Goal: Check status: Check status

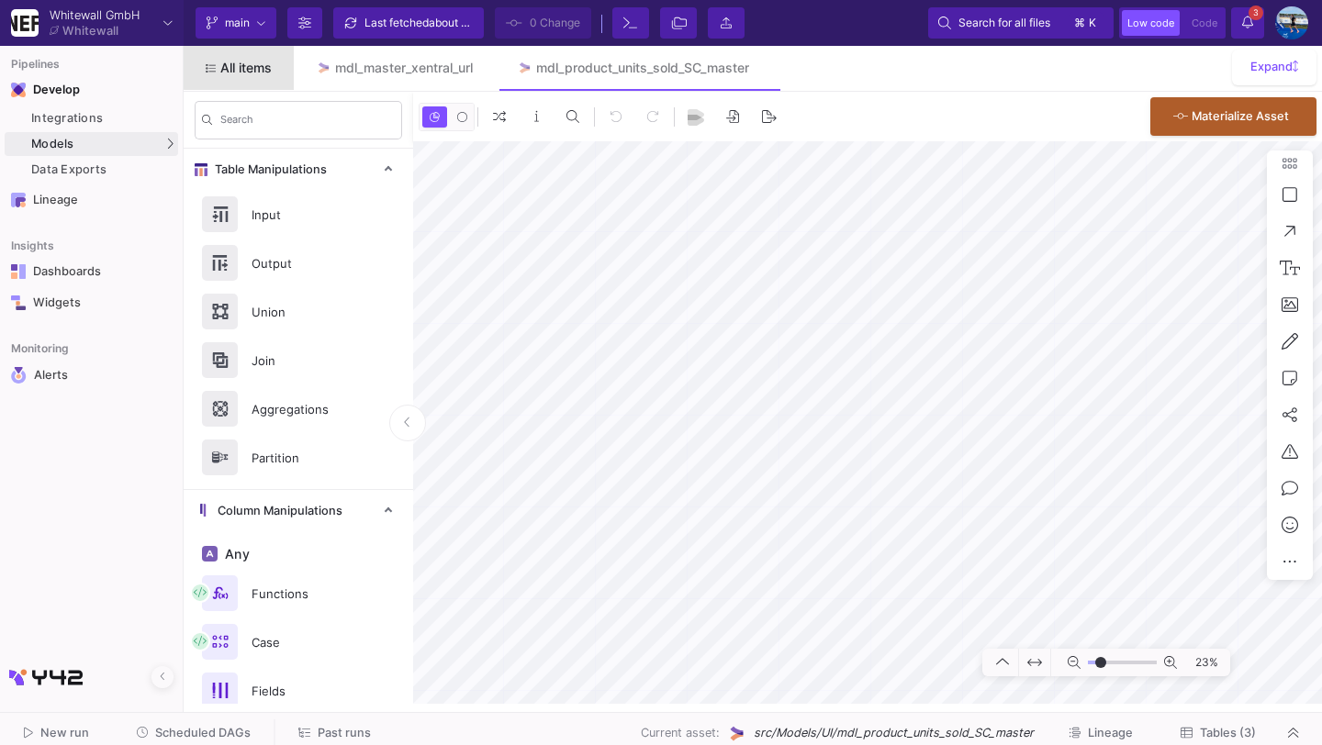
click at [246, 65] on span "All items" at bounding box center [245, 68] width 51 height 15
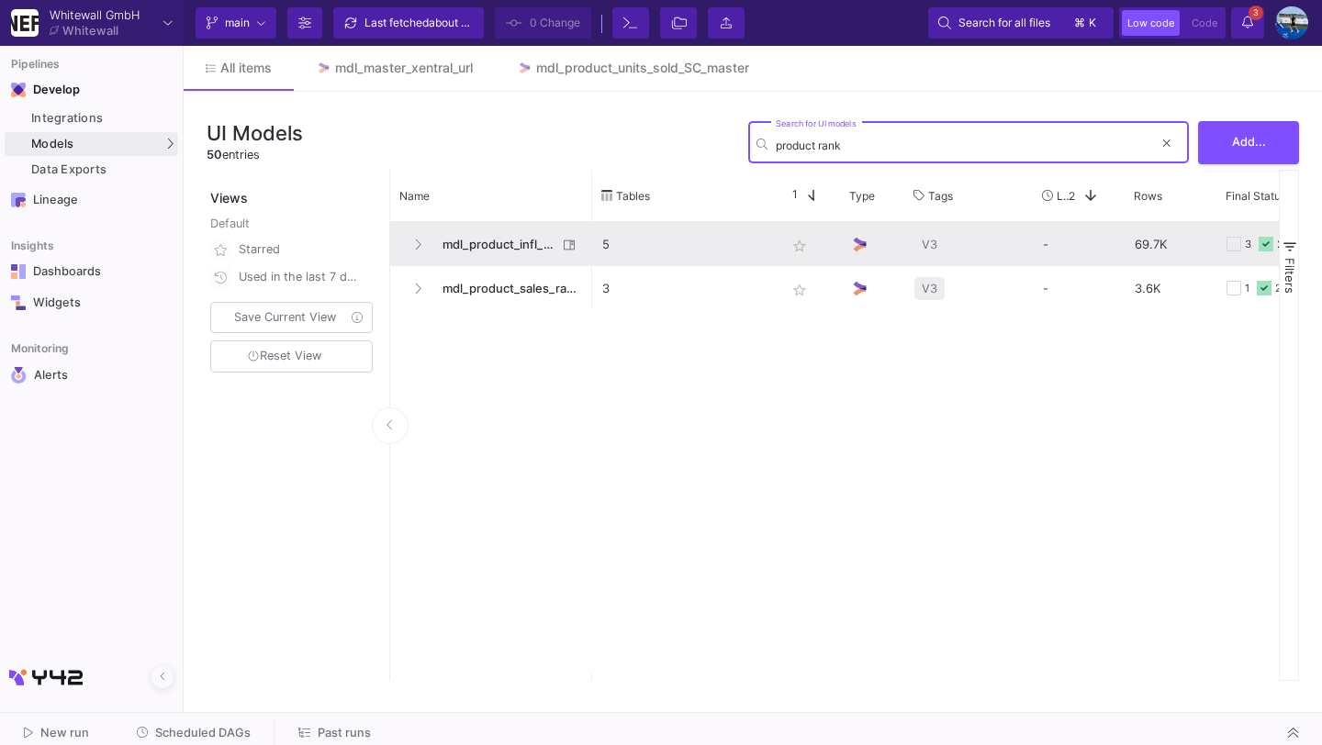
type input "product rank"
click at [459, 246] on span "mdl_product_infl_rank_master_pg" at bounding box center [494, 244] width 126 height 43
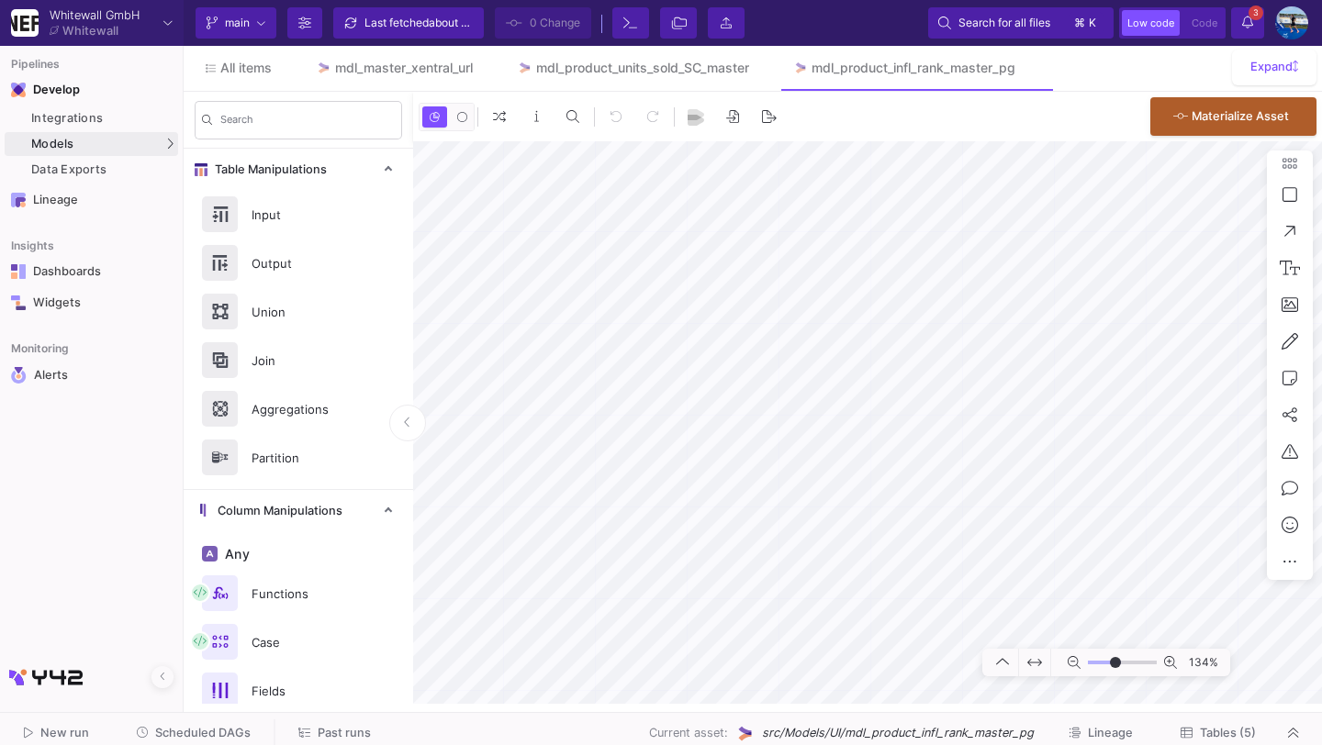
type input "-4"
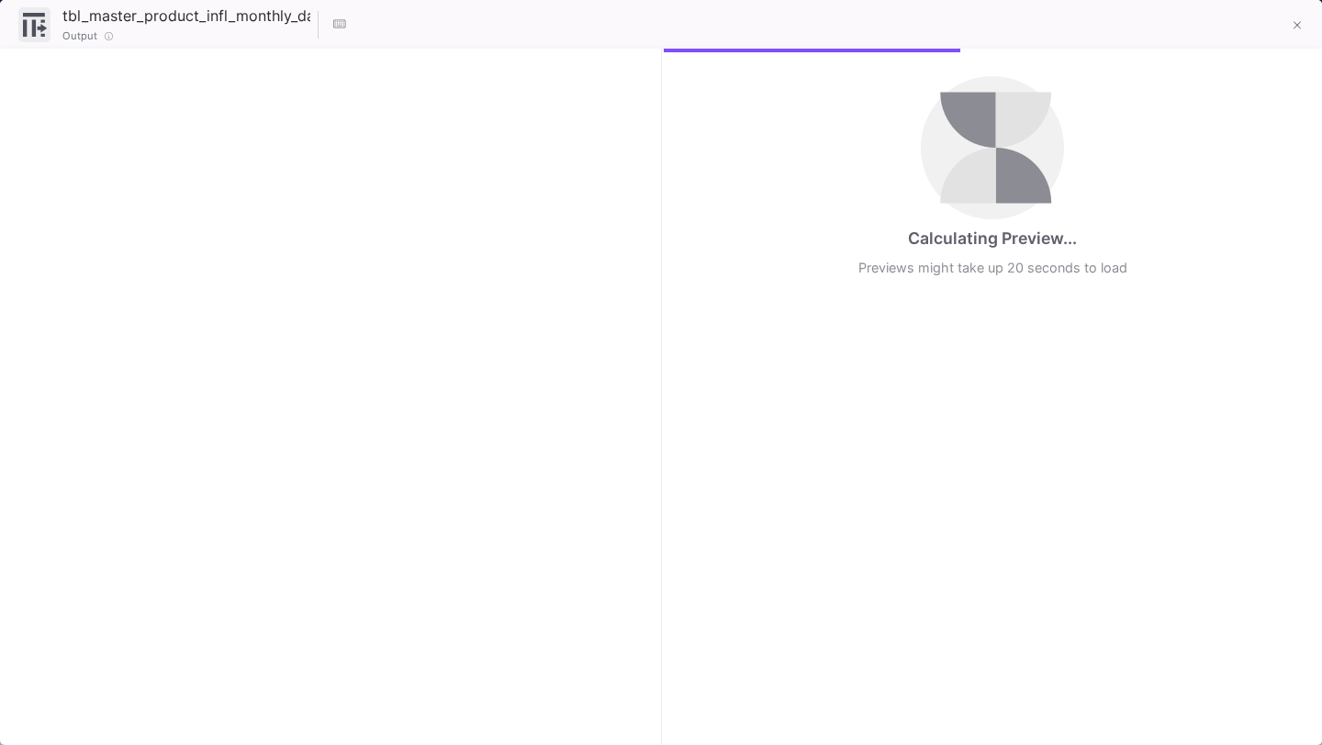
checkbox input "true"
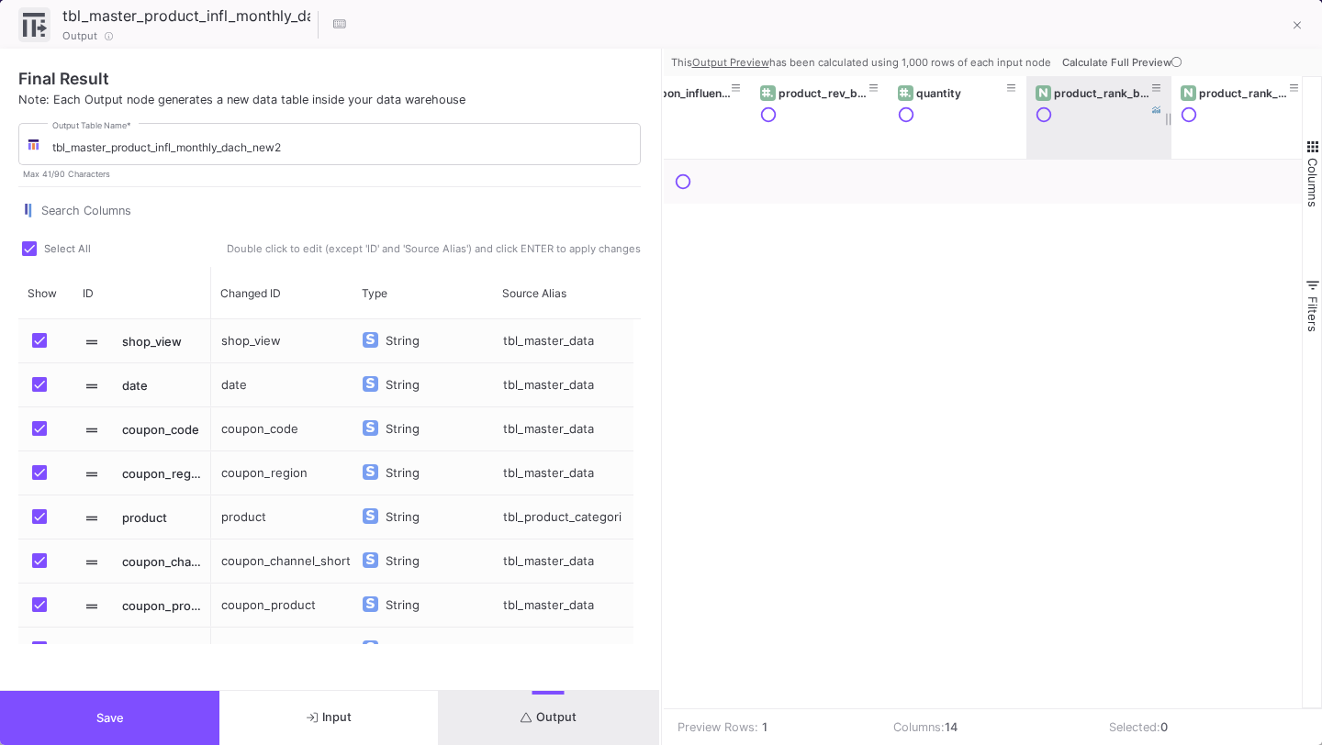
drag, startPoint x: 1162, startPoint y: 111, endPoint x: 1130, endPoint y: 129, distance: 36.6
click at [1130, 129] on div "product_rank_by_influencer_quant" at bounding box center [1098, 117] width 145 height 83
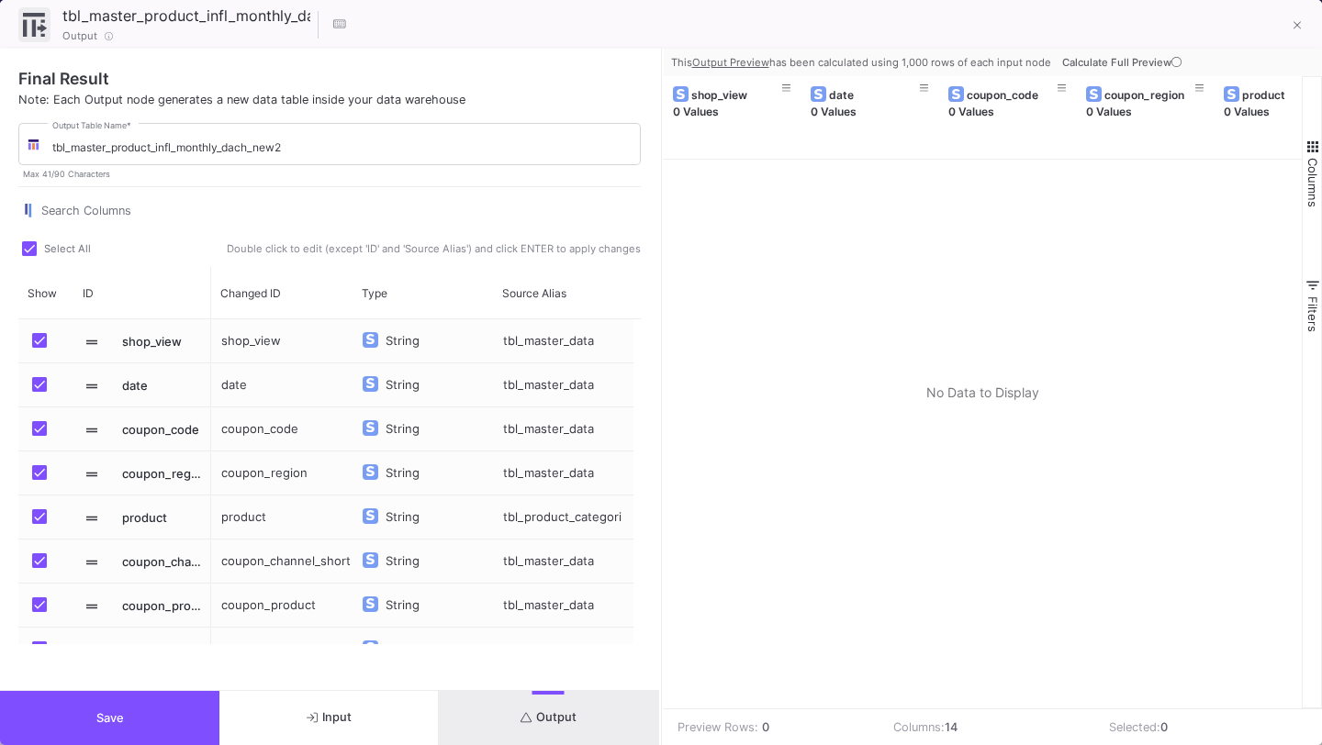
scroll to position [292, 0]
click at [191, 726] on button "Save" at bounding box center [109, 718] width 219 height 54
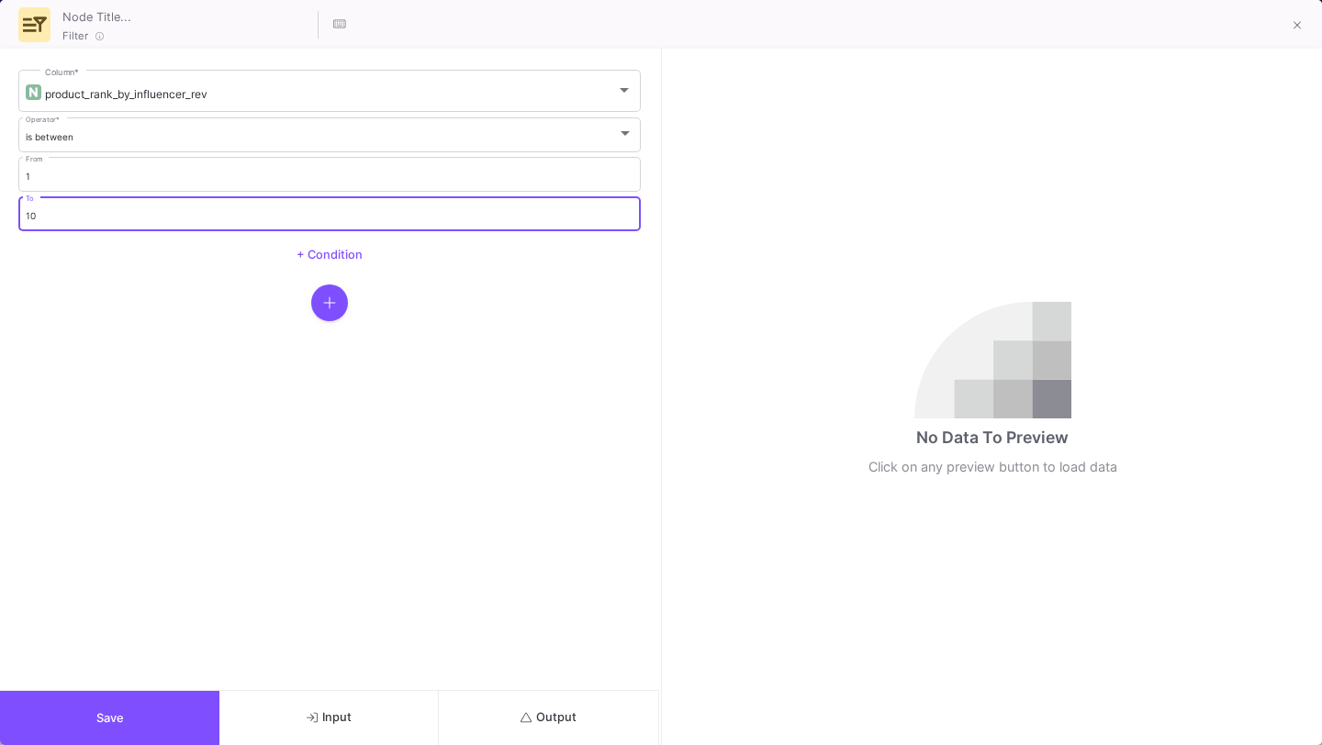
click at [553, 219] on input "10" at bounding box center [330, 216] width 609 height 12
type input "1"
type input "3"
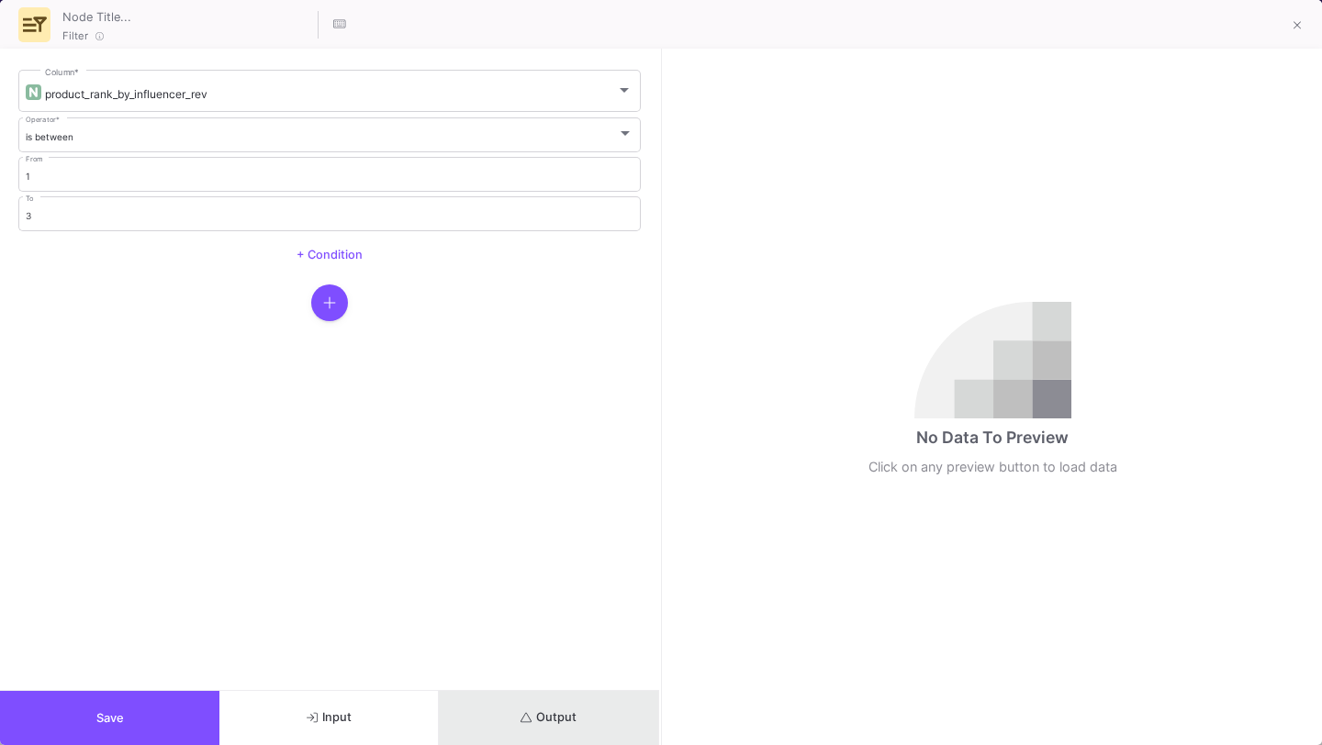
click at [474, 713] on button "Output" at bounding box center [548, 718] width 219 height 54
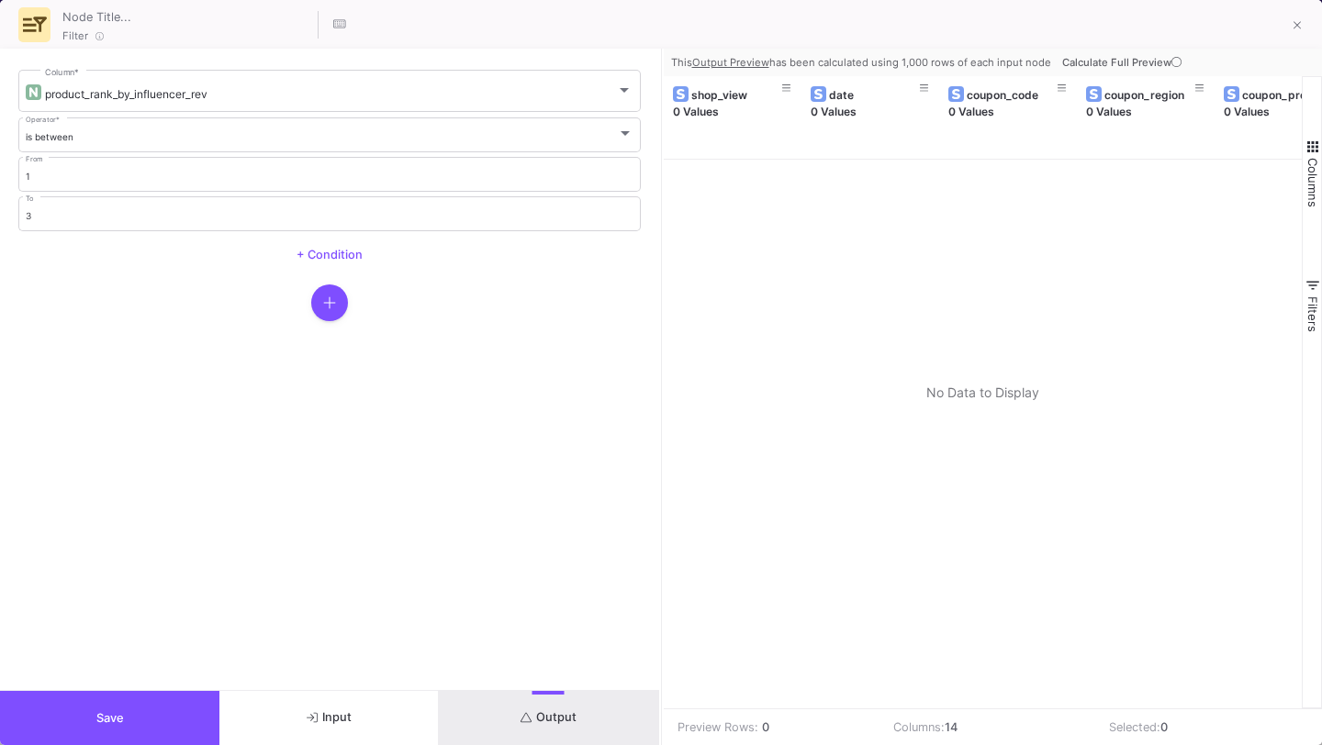
click at [1175, 65] on icon at bounding box center [1176, 62] width 10 height 10
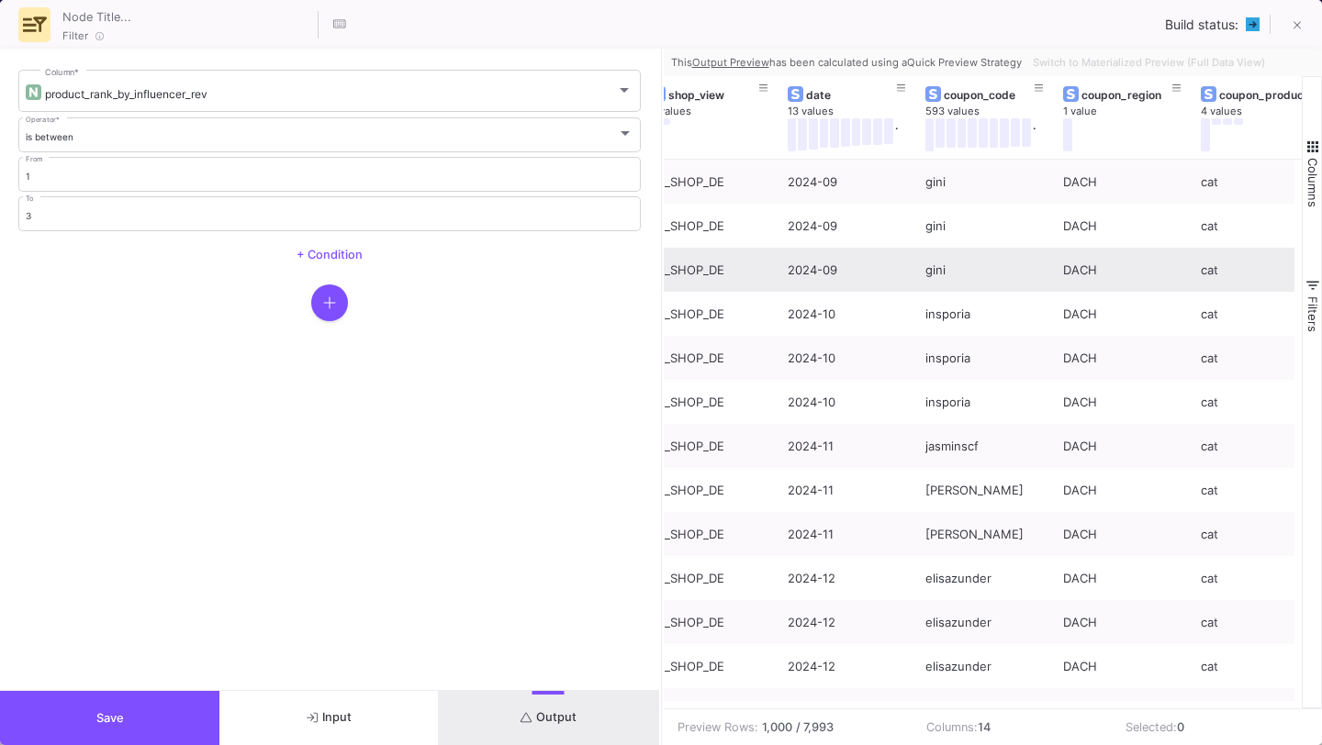
scroll to position [0, 26]
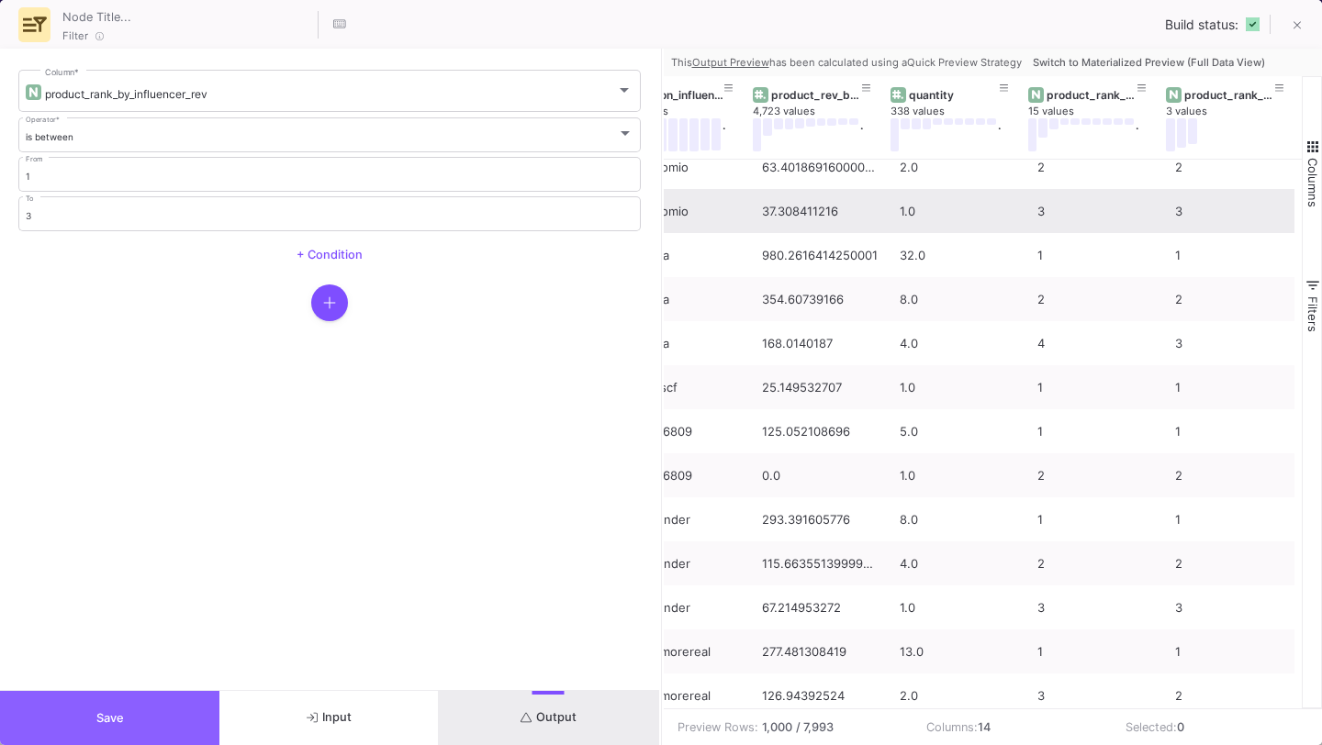
click at [102, 722] on span "Save" at bounding box center [110, 718] width 28 height 14
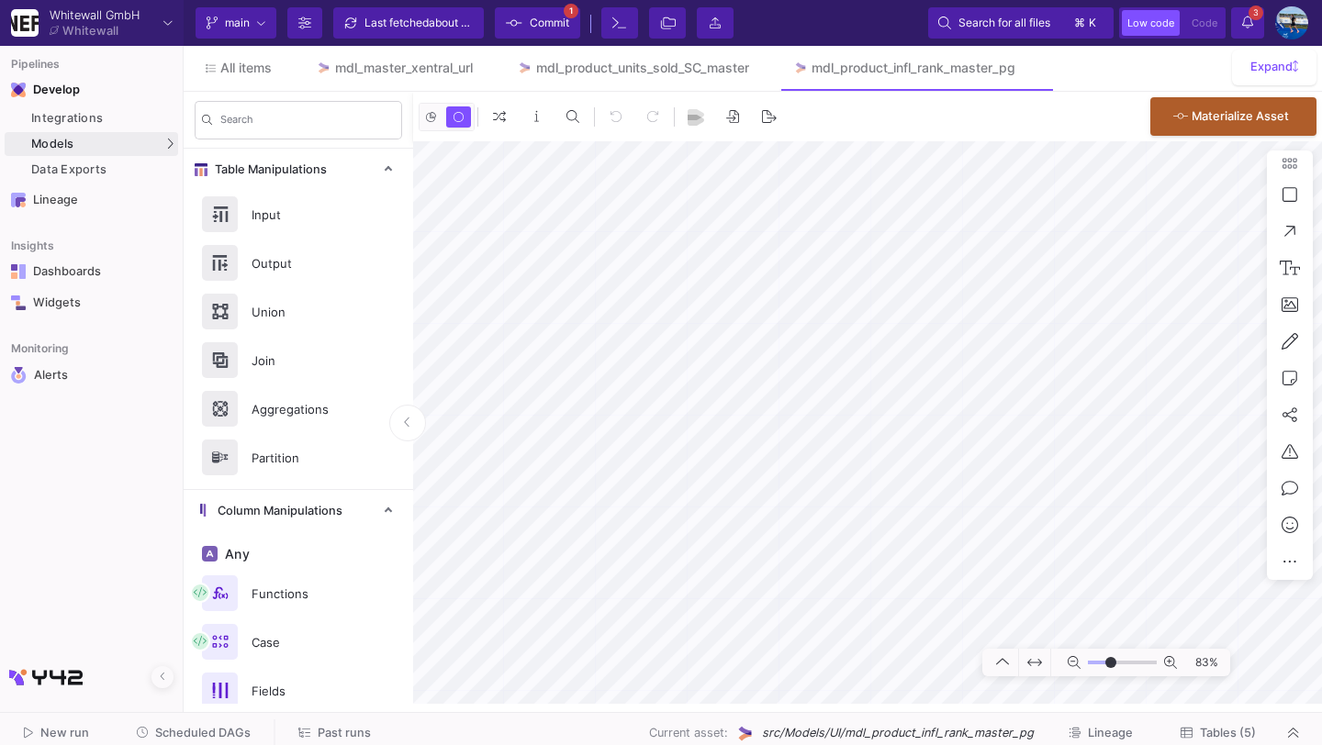
click at [411, 24] on div "Last fetched about 2 hours ago" at bounding box center [419, 23] width 110 height 28
click at [542, 28] on y42-git-commit-button "Commit 1" at bounding box center [537, 22] width 96 height 31
click at [536, 26] on span "Commit" at bounding box center [549, 23] width 39 height 28
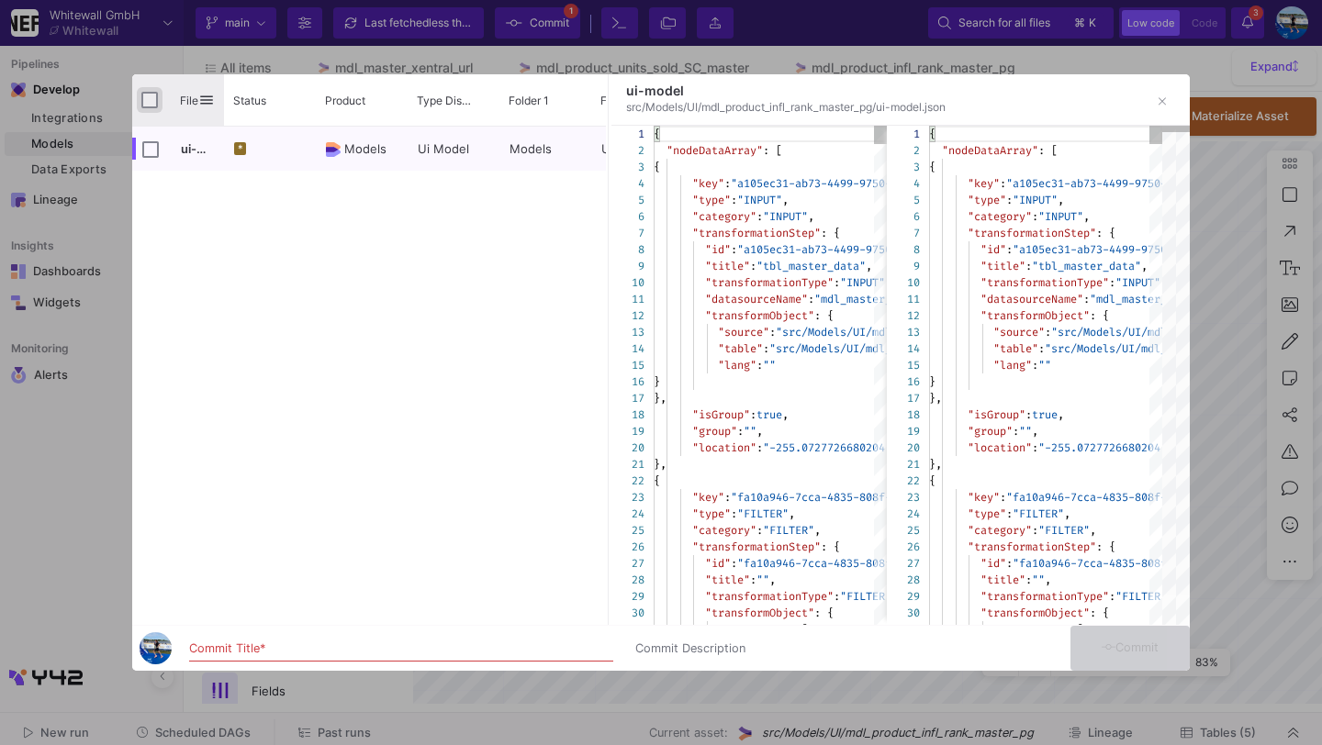
click at [146, 101] on input "Press Space to toggle all rows selection (unchecked)" at bounding box center [149, 100] width 17 height 17
checkbox input "true"
click at [258, 640] on div "Commit Title *" at bounding box center [401, 645] width 424 height 34
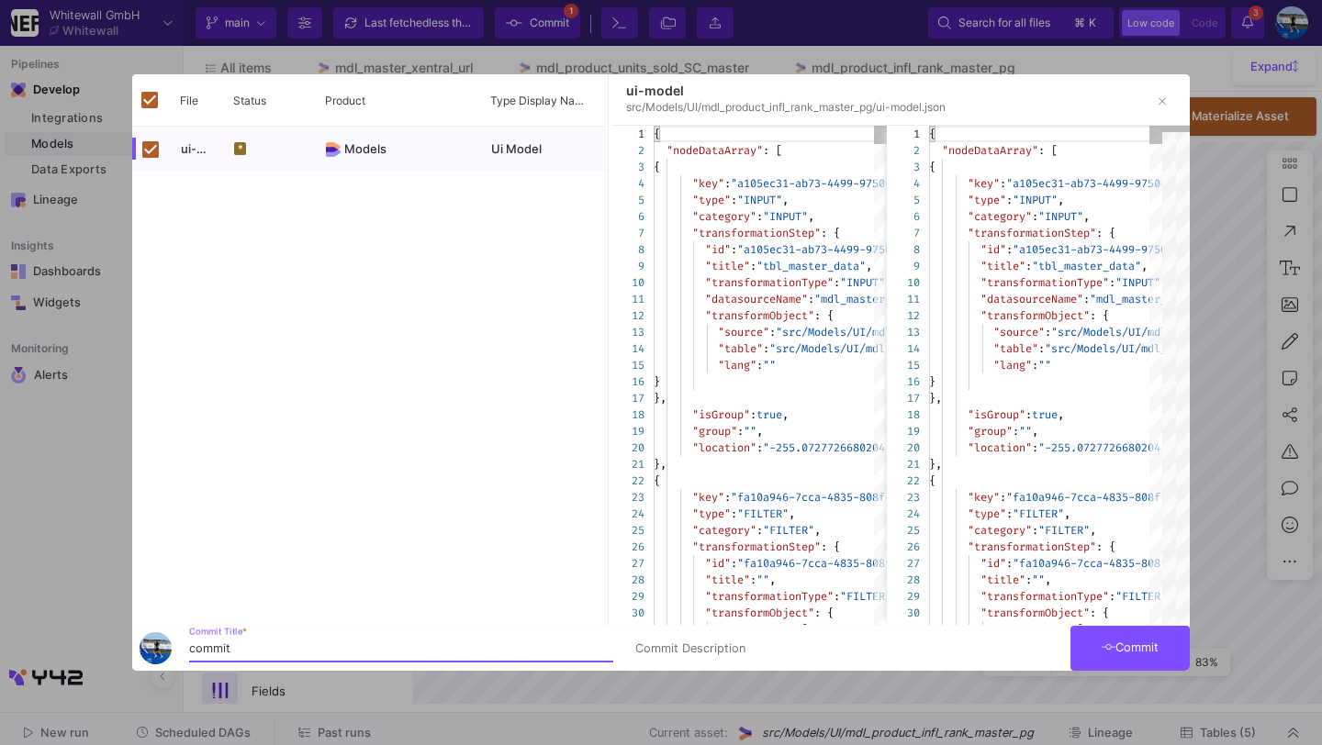
type input "commit"
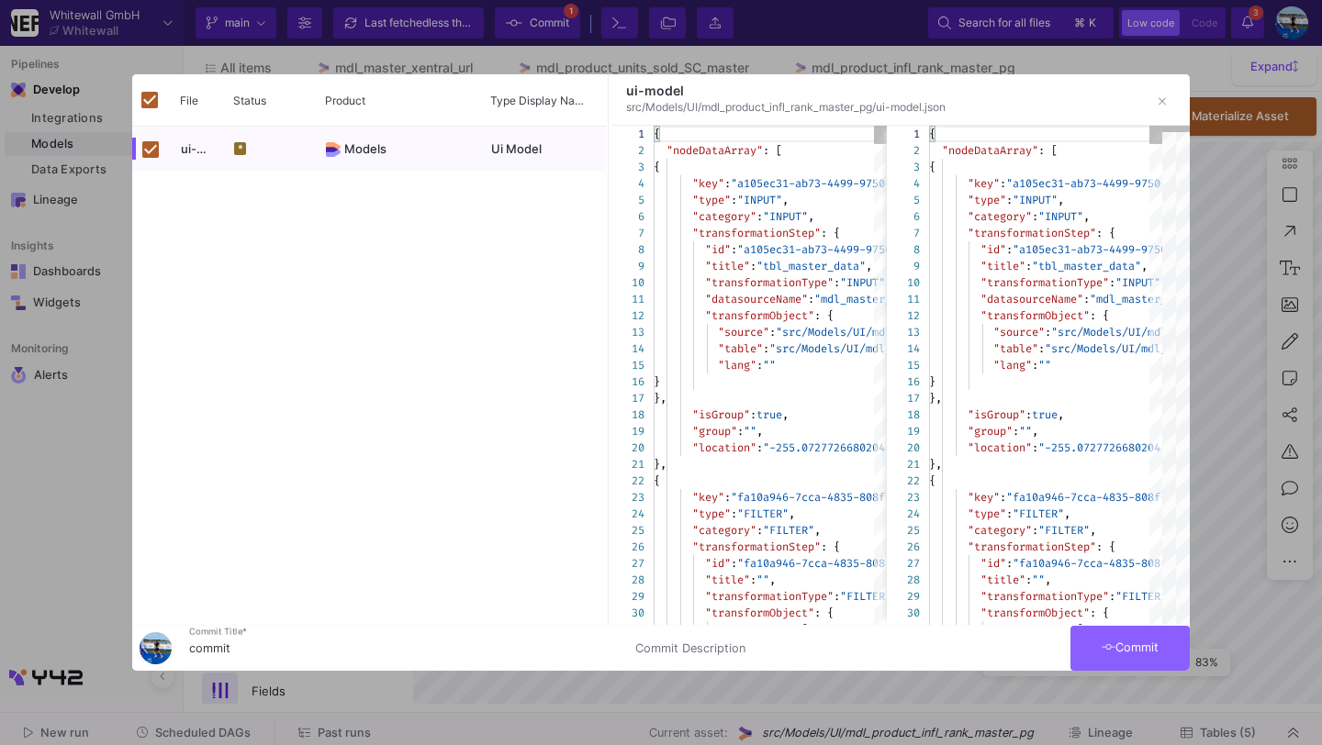
click at [1161, 638] on button "Commit" at bounding box center [1129, 648] width 119 height 45
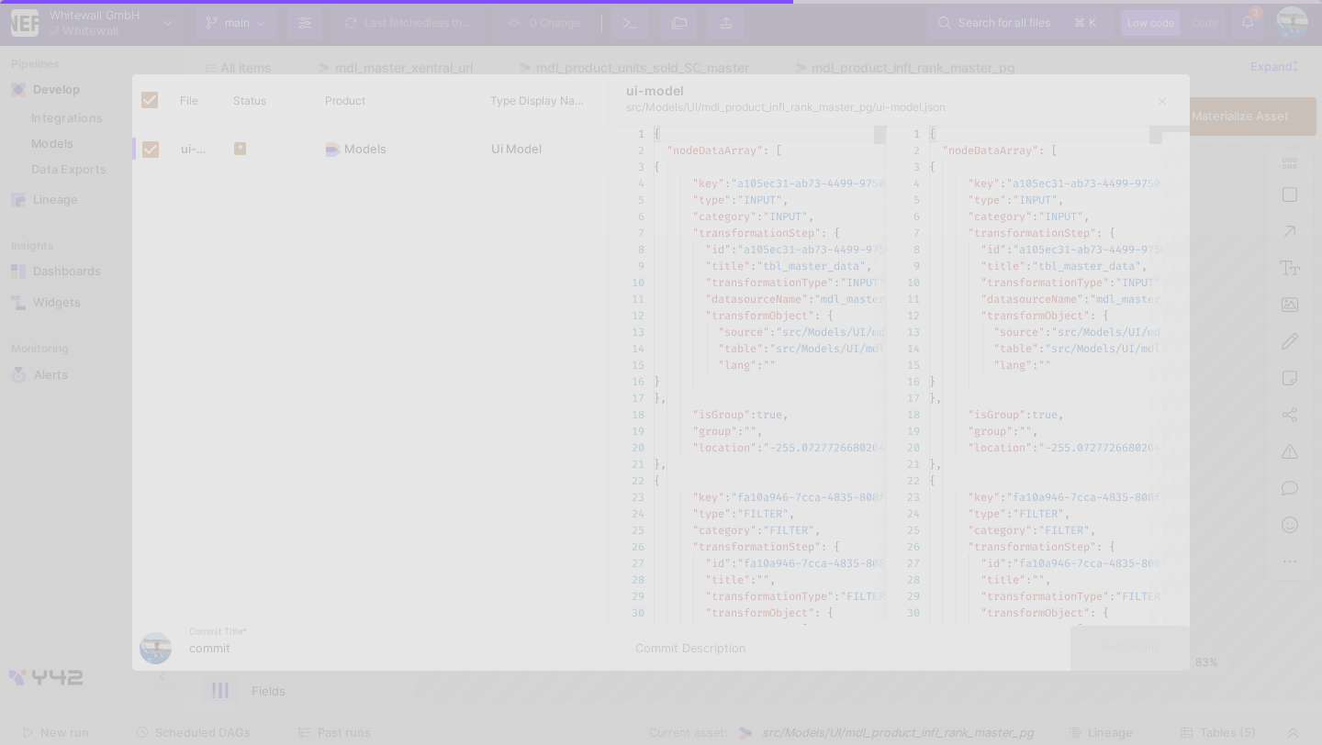
checkbox input "false"
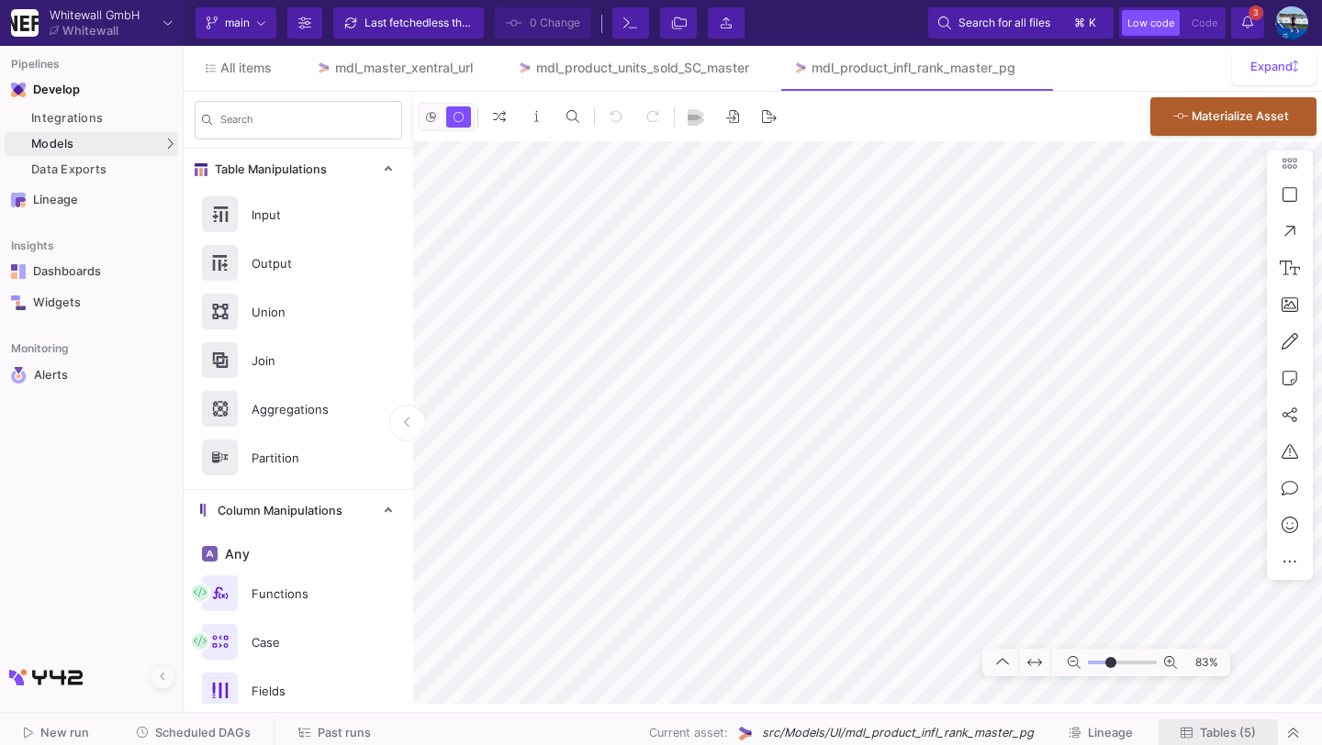
click at [1208, 731] on span "Tables (5)" at bounding box center [1228, 733] width 56 height 14
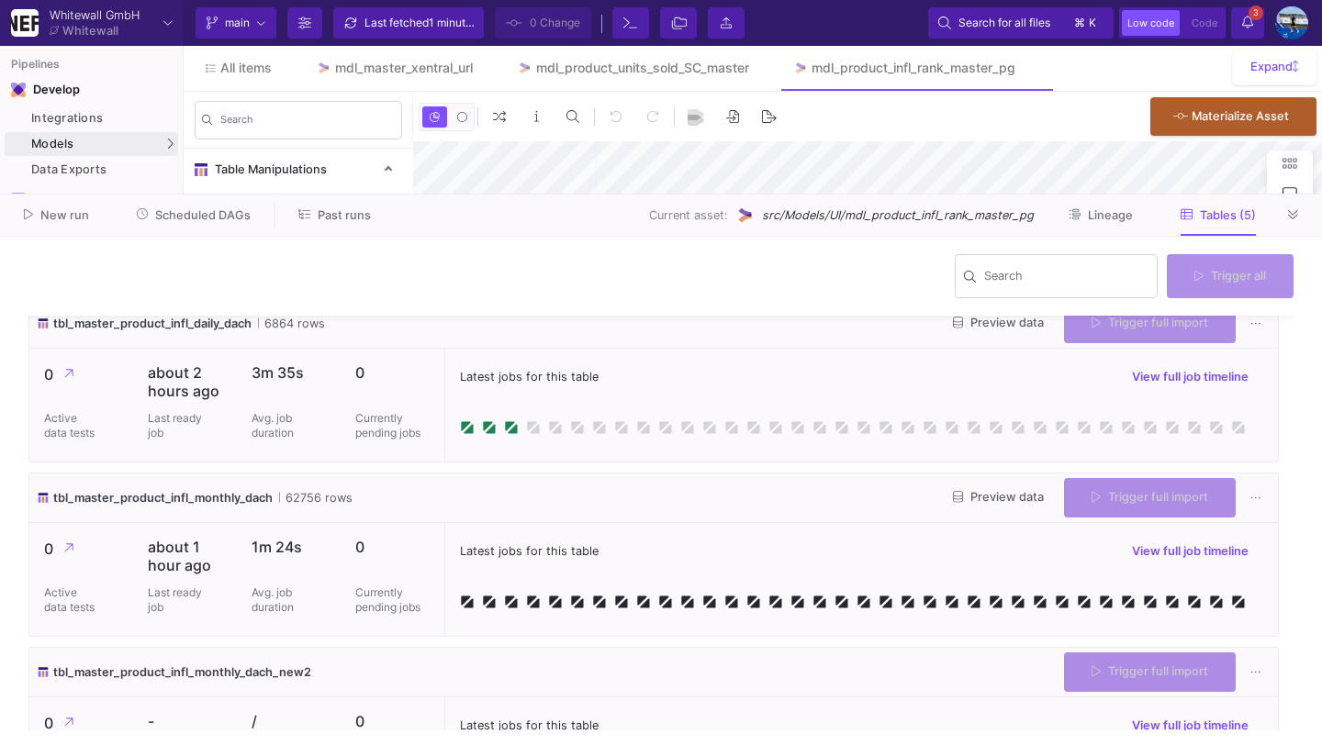
type input "-28"
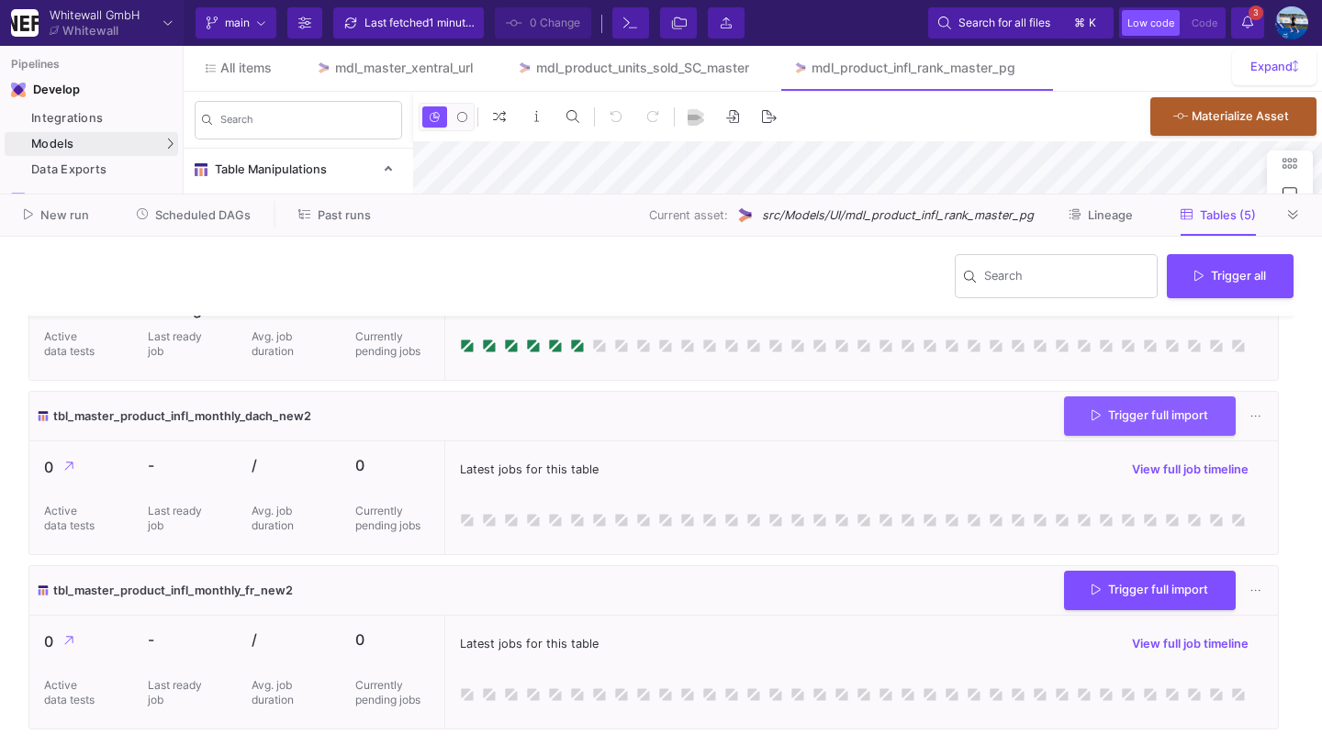
click at [1092, 413] on icon at bounding box center [1096, 416] width 9 height 12
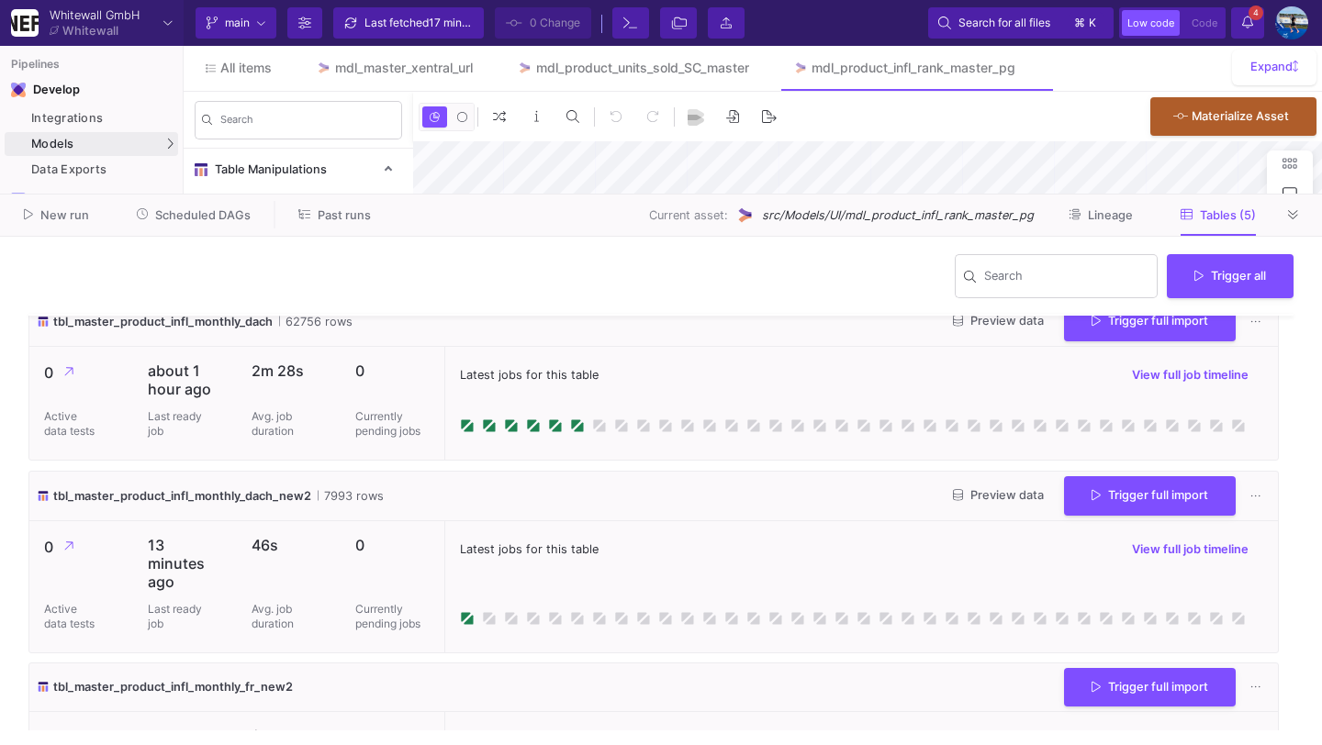
scroll to position [369, 0]
click at [1293, 209] on icon at bounding box center [1293, 215] width 10 height 12
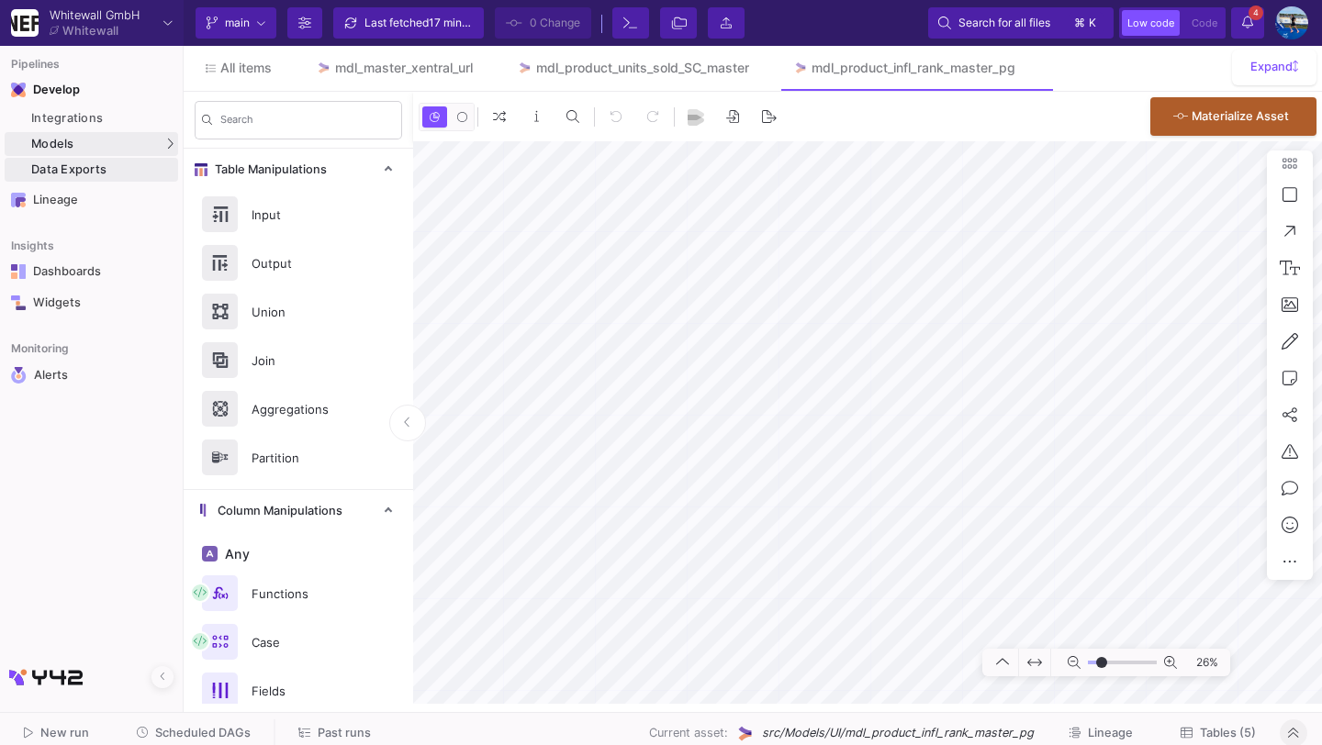
click at [107, 168] on div "Data Exports" at bounding box center [102, 169] width 142 height 15
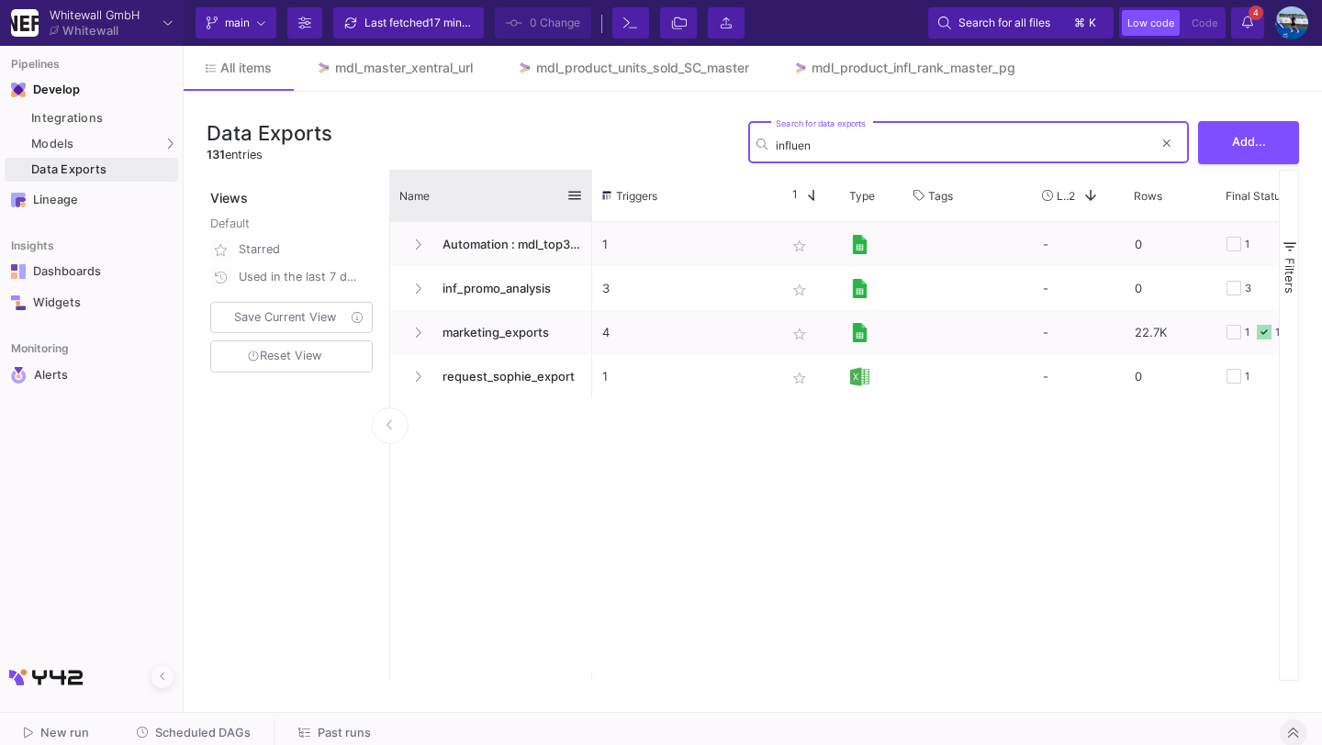
type input "influen"
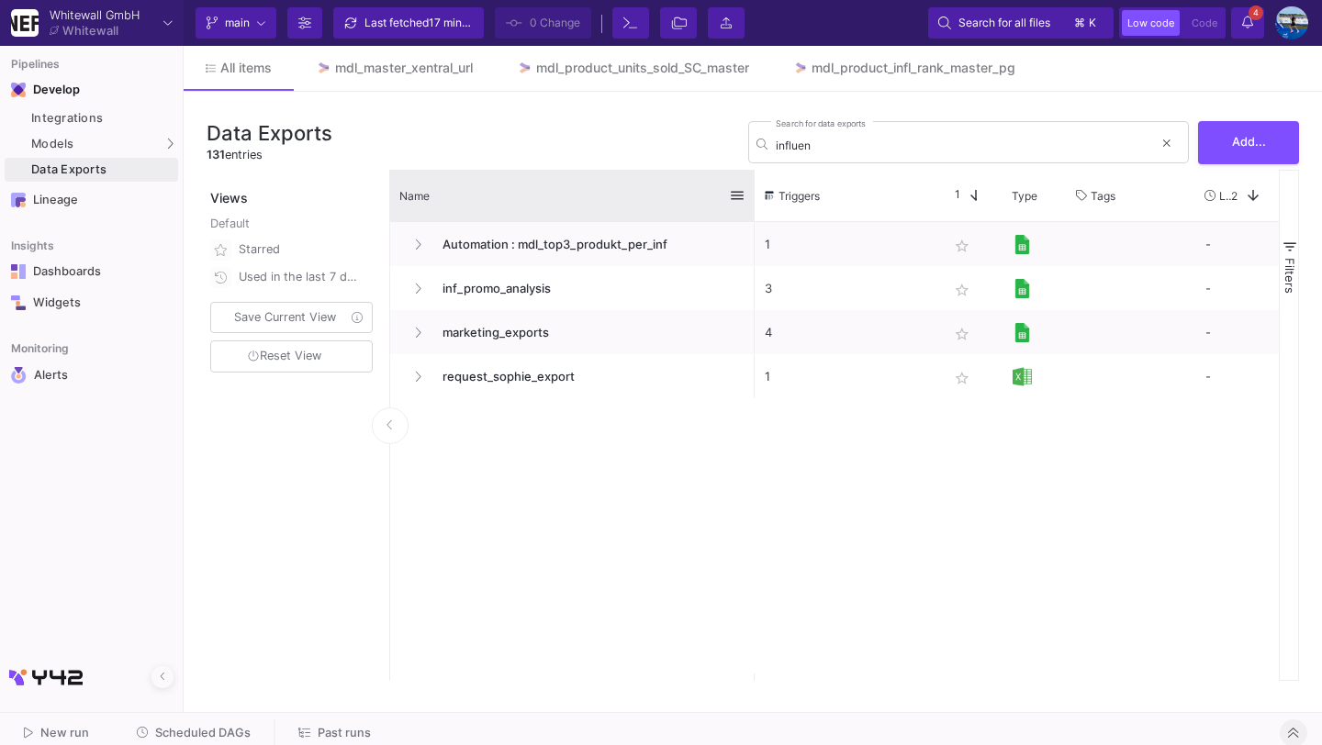
drag, startPoint x: 589, startPoint y: 192, endPoint x: 752, endPoint y: 186, distance: 162.6
click at [752, 186] on div at bounding box center [754, 195] width 7 height 51
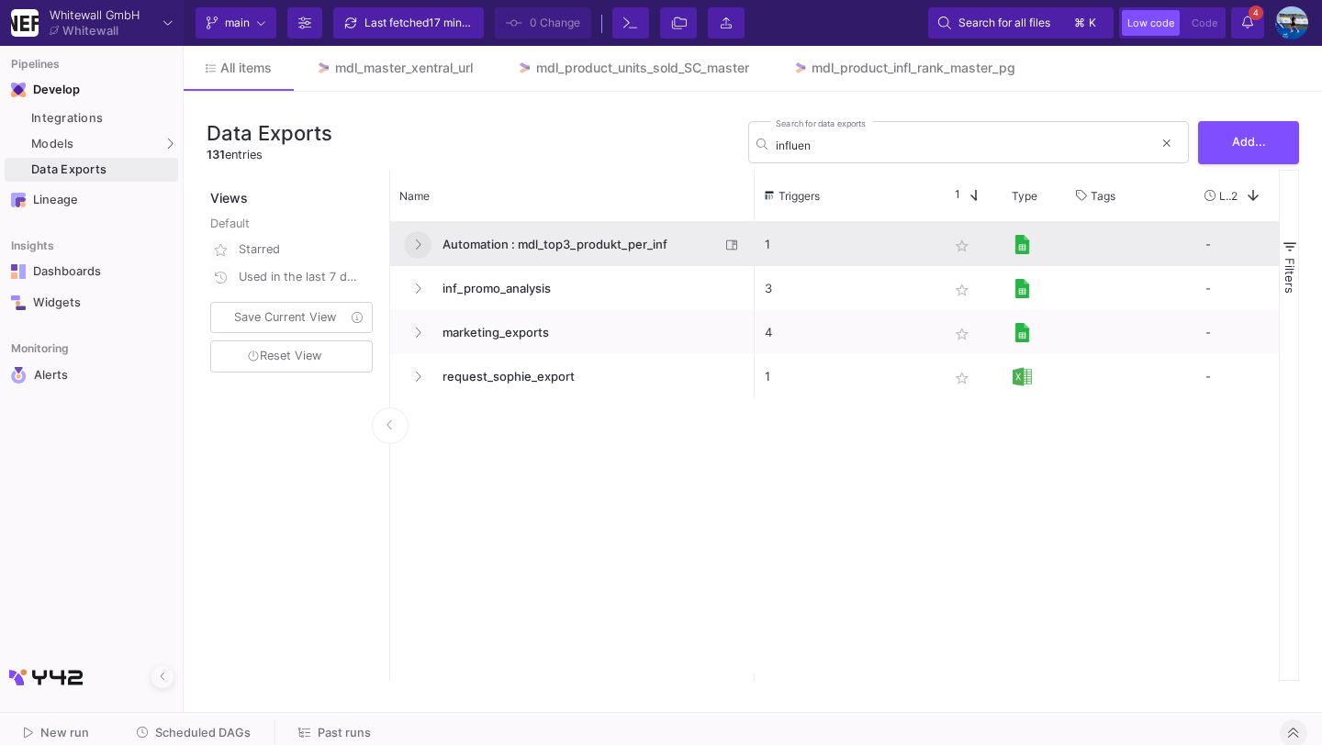
click at [414, 244] on icon "Press SPACE to select this row." at bounding box center [417, 245] width 7 height 12
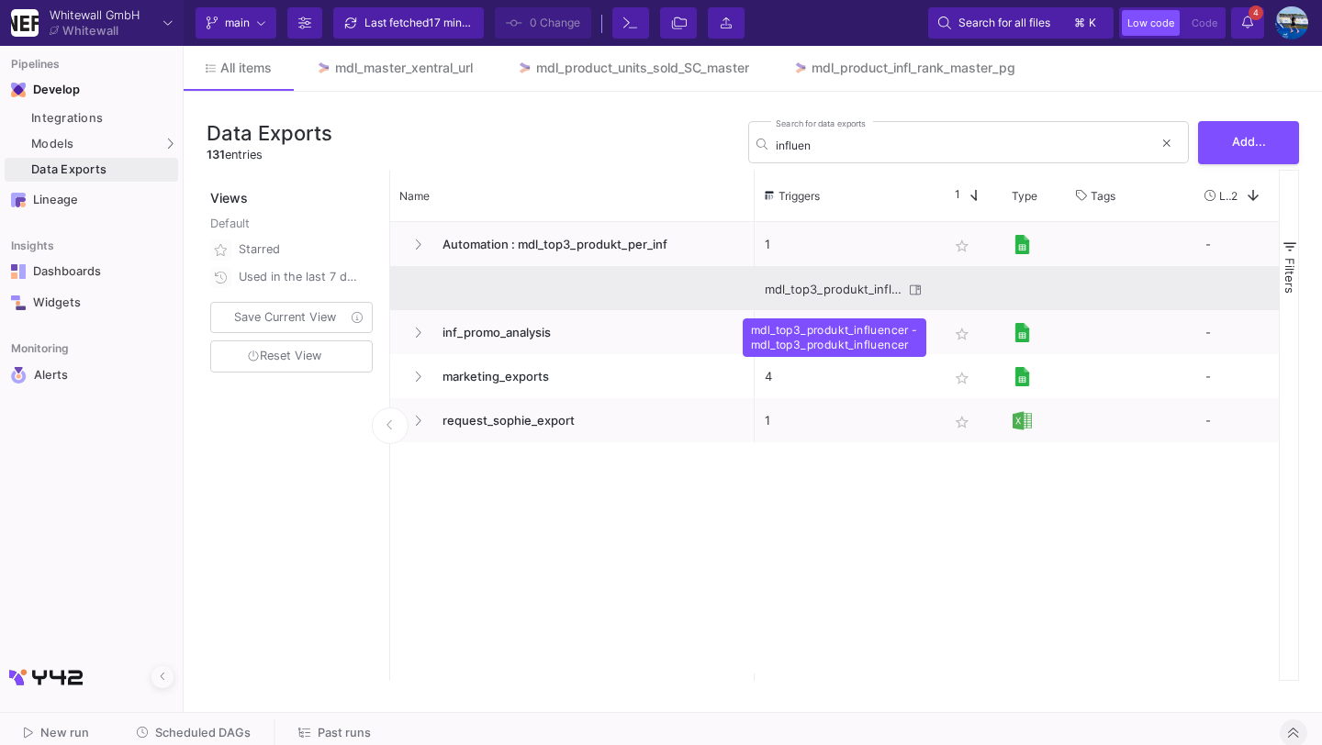
click at [879, 286] on div "mdl_top3_produkt_influencer - mdl_top3_produkt_influencer" at bounding box center [834, 289] width 139 height 43
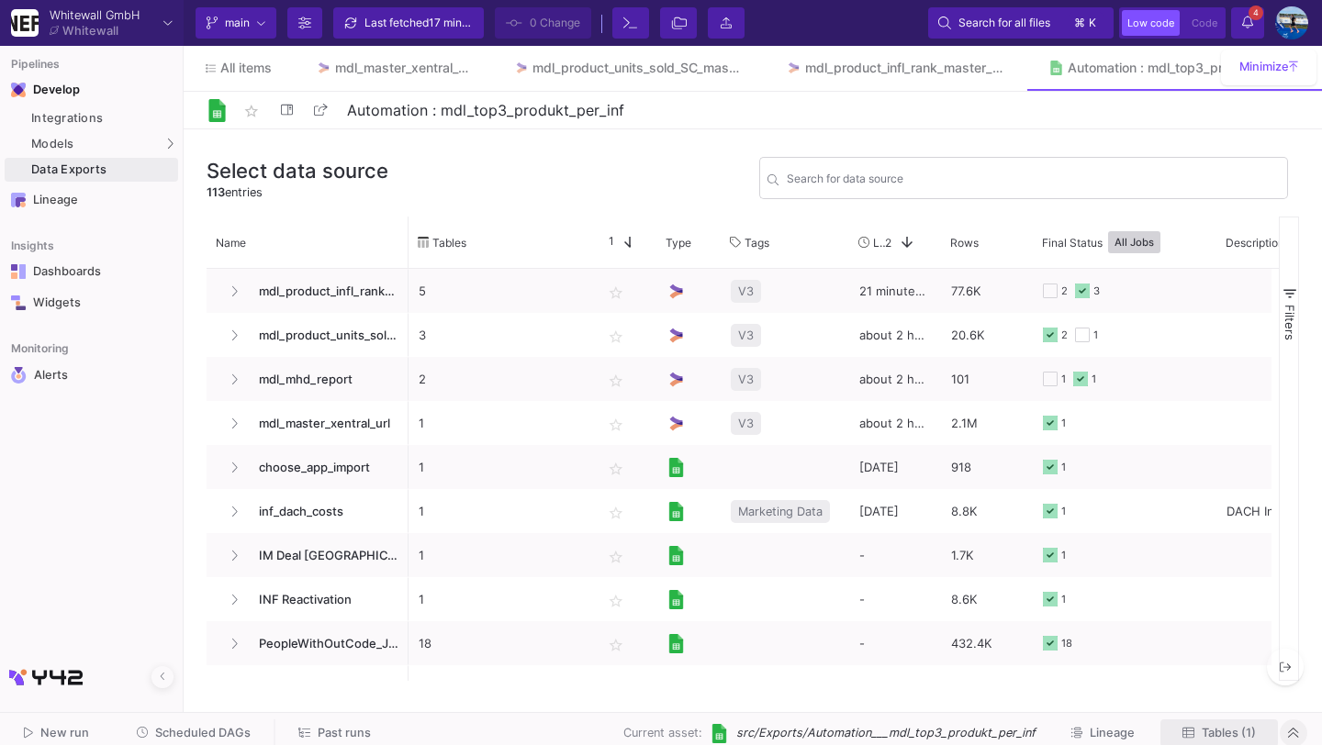
click at [1196, 733] on span "Tables (1)" at bounding box center [1218, 733] width 73 height 14
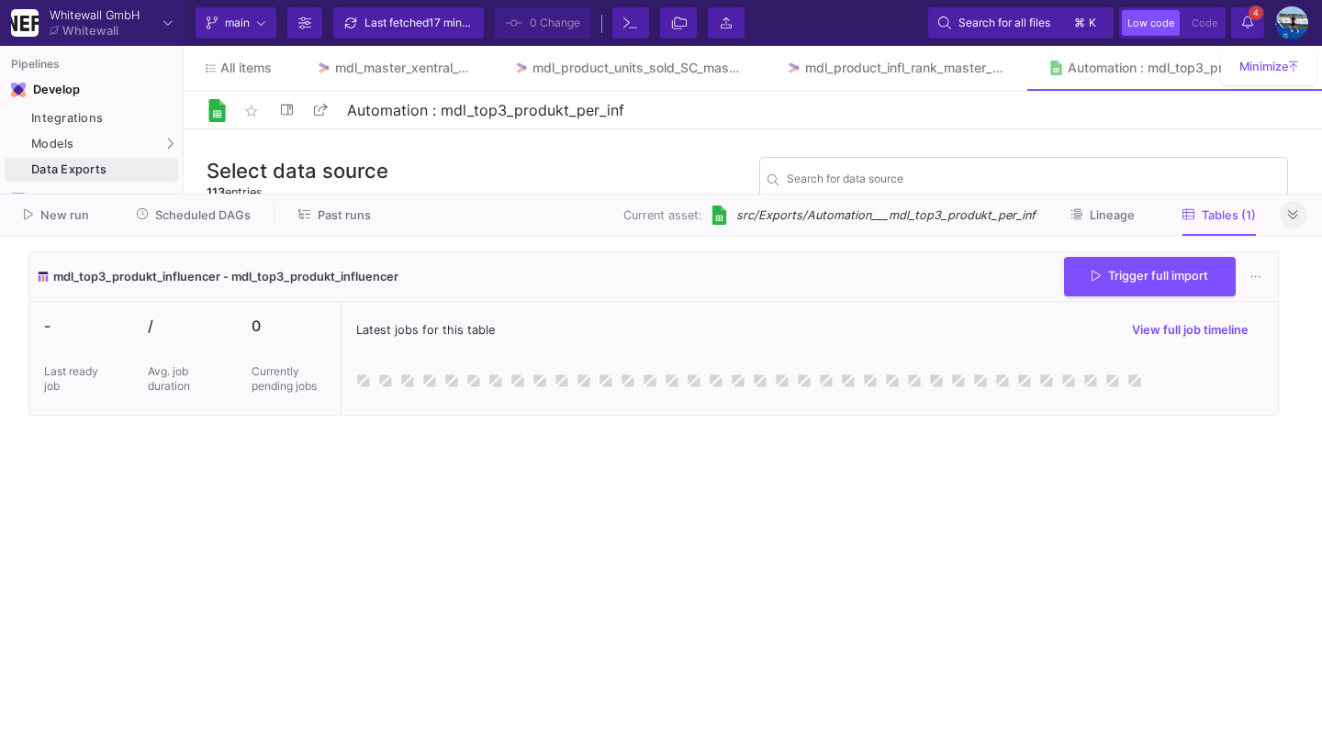
click at [1295, 219] on icon at bounding box center [1293, 215] width 10 height 12
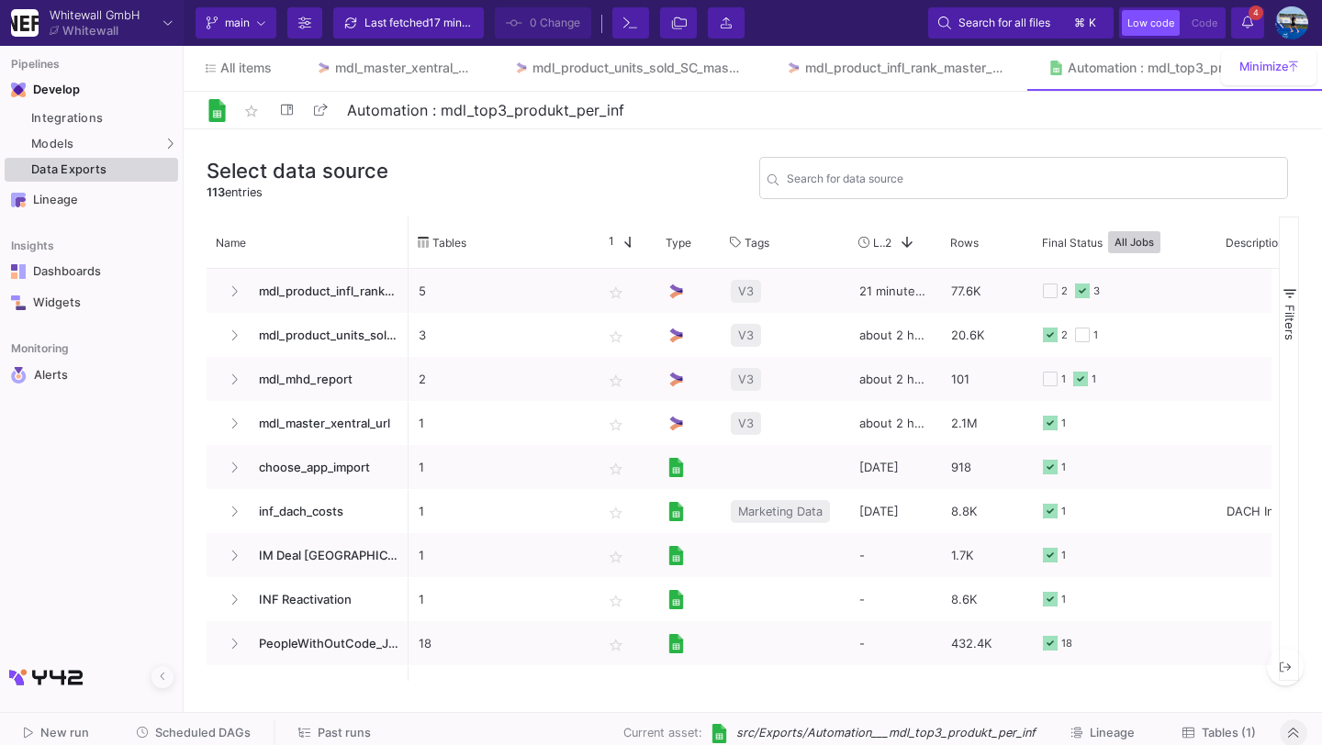
click at [95, 168] on div "Data Exports" at bounding box center [102, 169] width 142 height 15
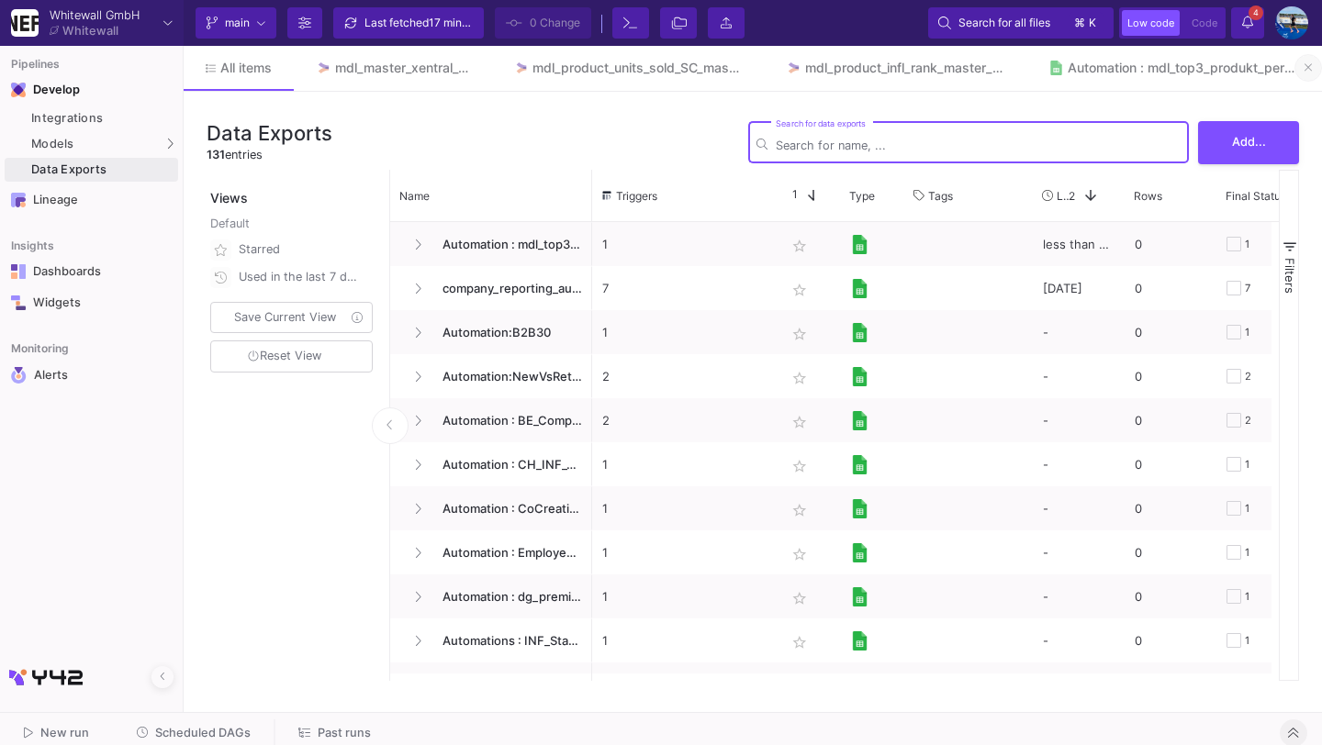
click at [1301, 69] on button at bounding box center [1308, 68] width 28 height 28
click at [861, 144] on input "Search for data exports" at bounding box center [978, 146] width 405 height 14
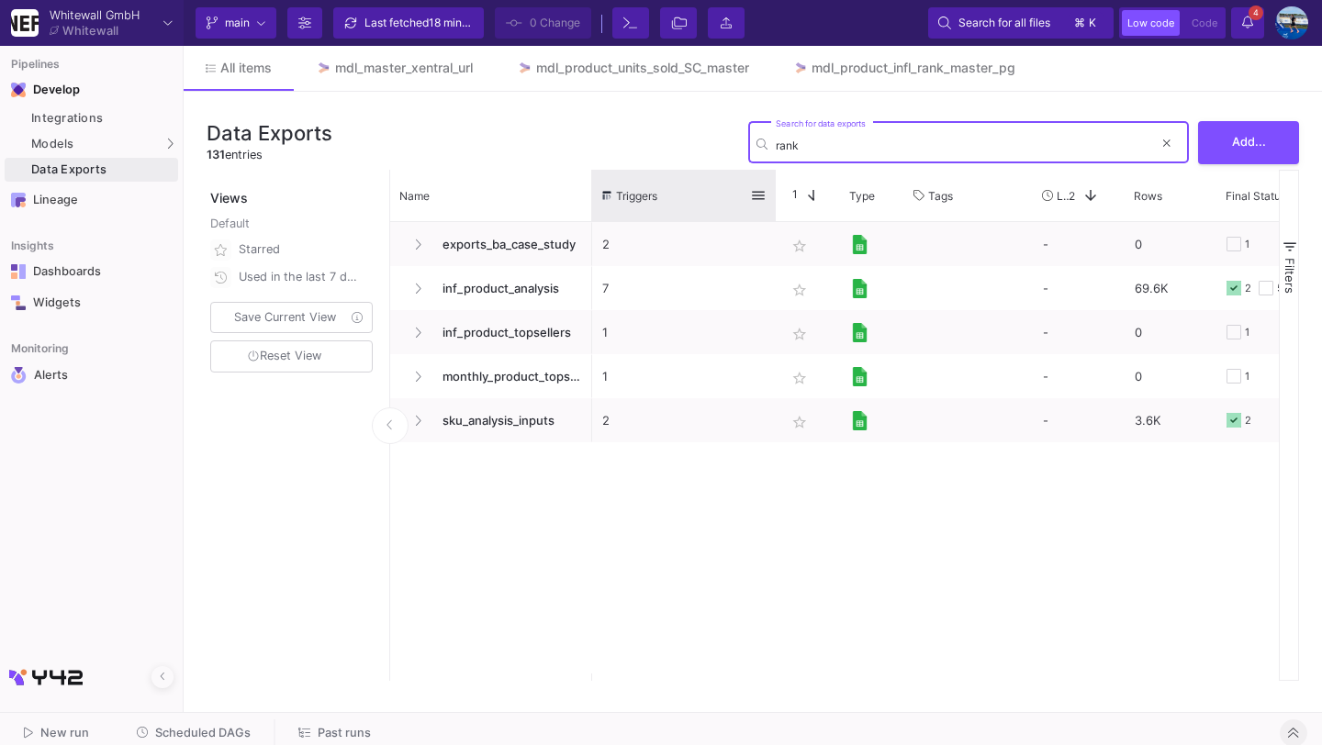
type input "rank"
click at [592, 192] on div "Triggers" at bounding box center [684, 195] width 184 height 51
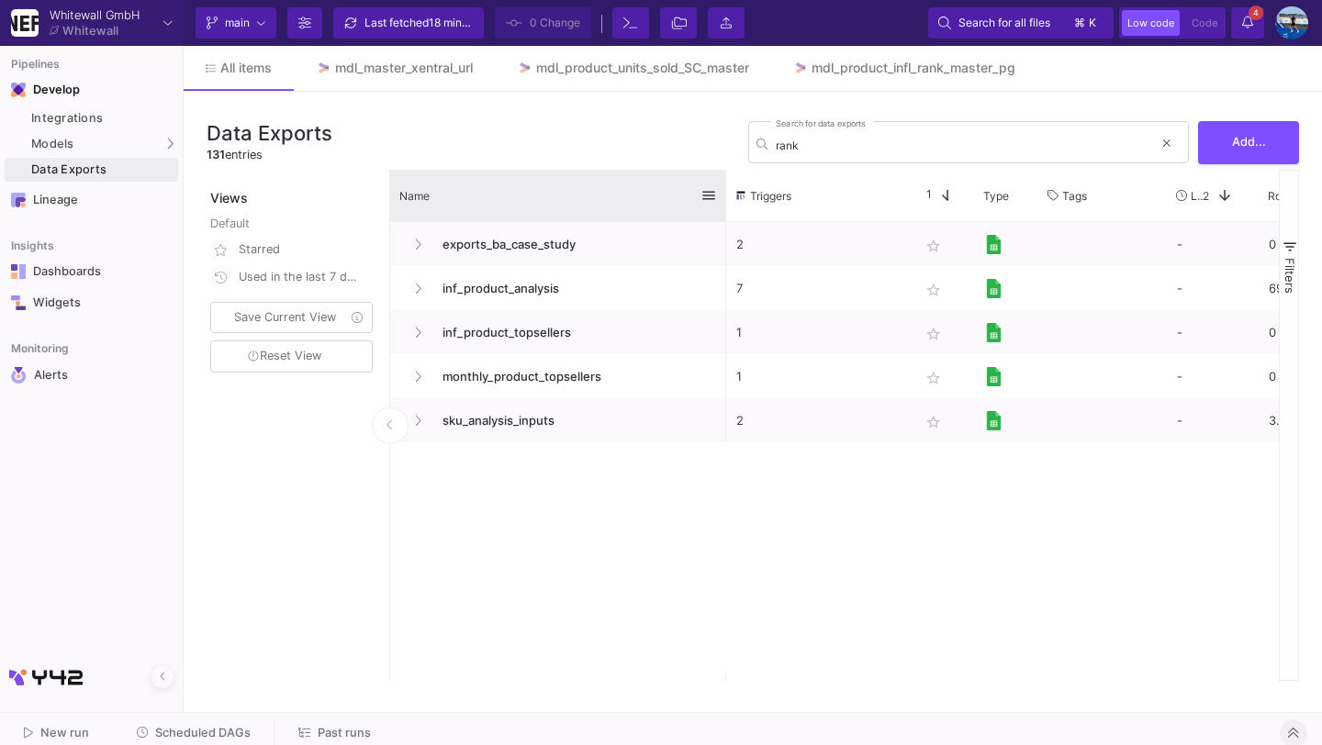
drag, startPoint x: 588, startPoint y: 192, endPoint x: 721, endPoint y: 194, distance: 132.2
click at [722, 195] on div at bounding box center [725, 195] width 7 height 51
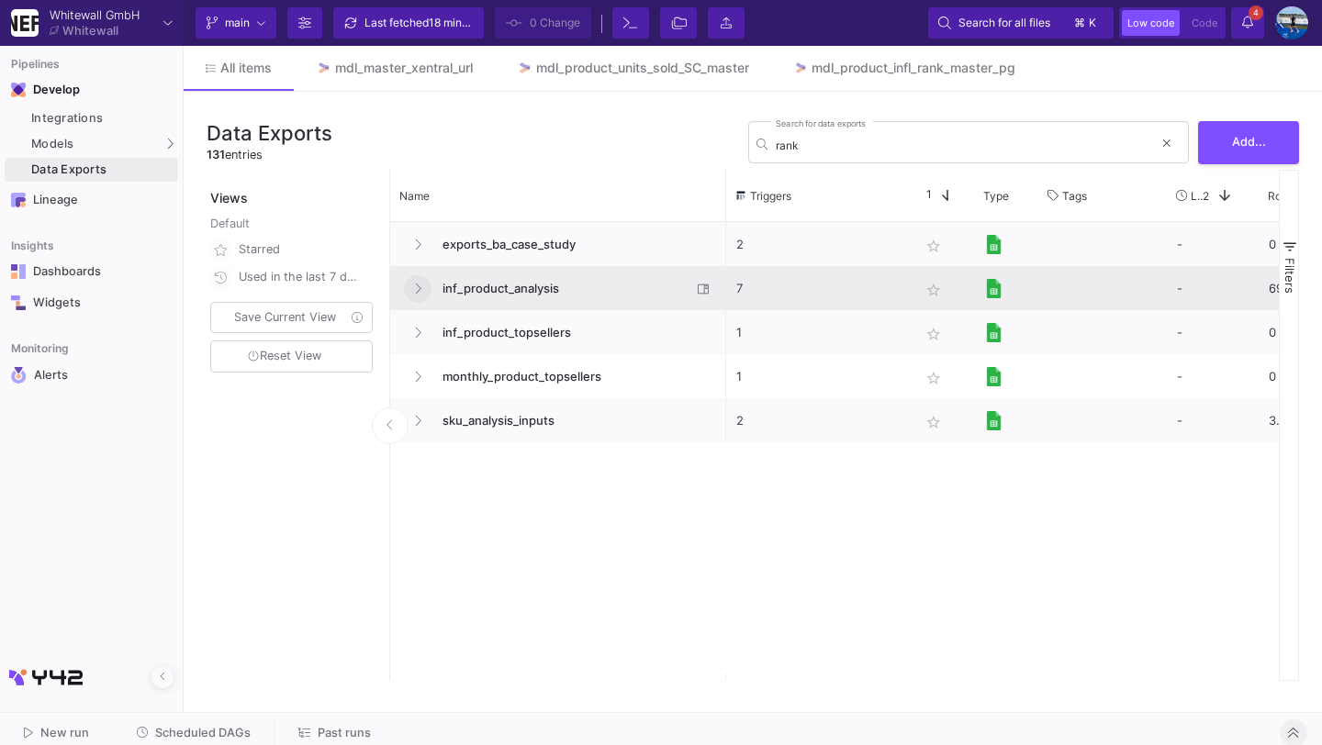
click at [423, 284] on button "Press SPACE to select this row." at bounding box center [418, 289] width 28 height 28
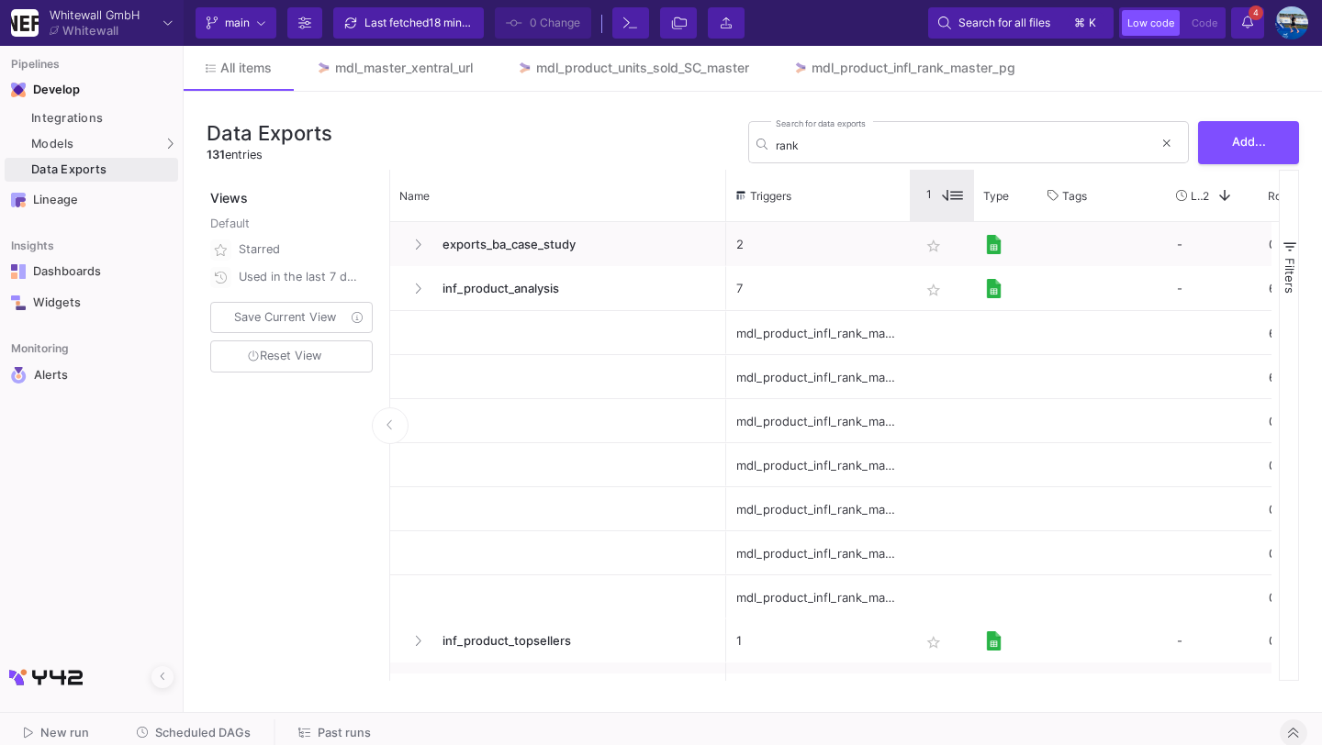
click at [911, 192] on div "Star 1" at bounding box center [942, 195] width 64 height 51
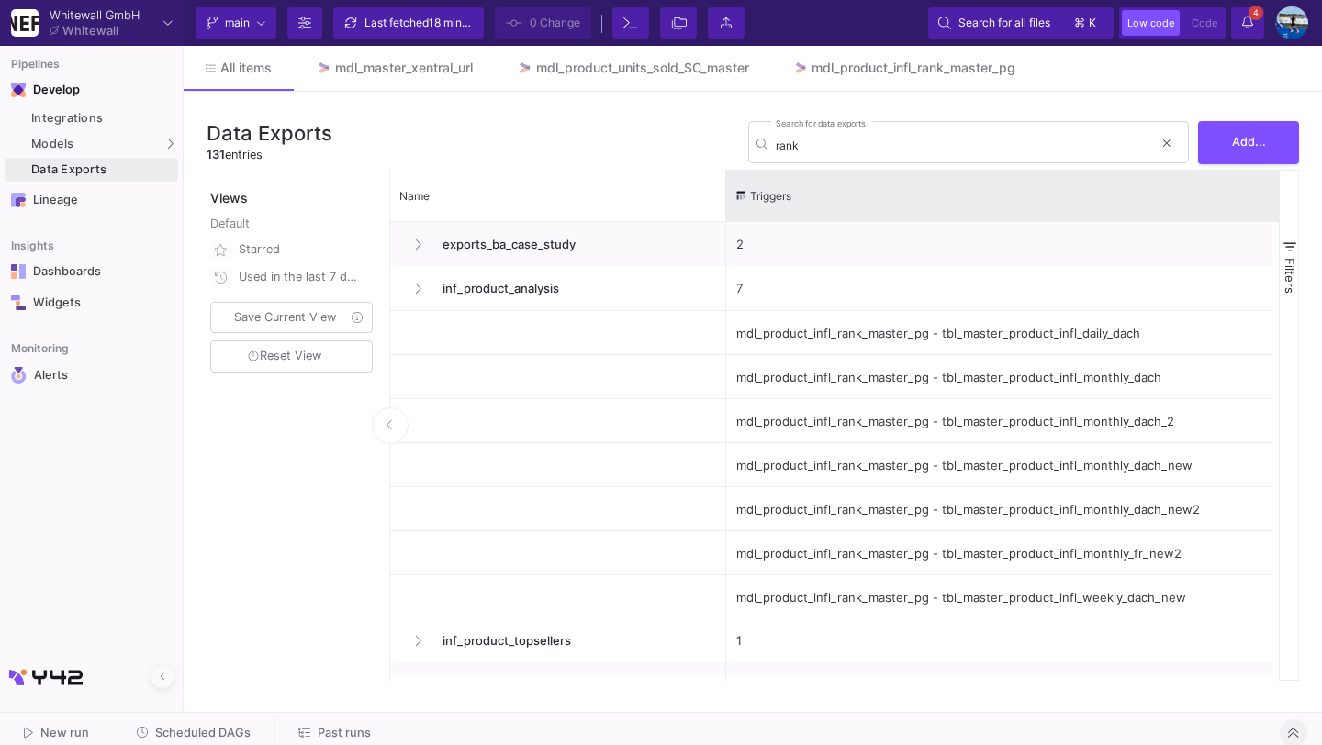
drag, startPoint x: 909, startPoint y: 192, endPoint x: 1281, endPoint y: 212, distance: 372.3
click at [1281, 212] on div "Name Triggers Star 1 Type" at bounding box center [844, 425] width 909 height 511
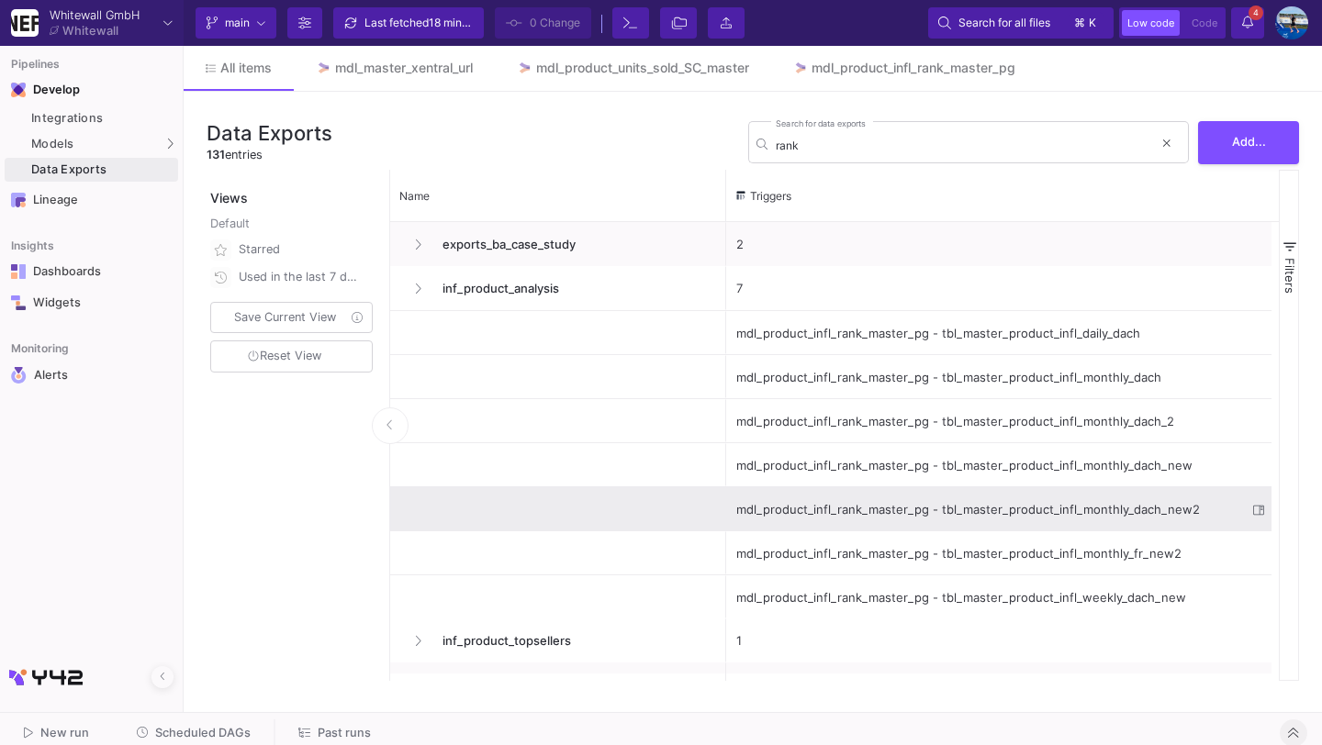
click at [1056, 517] on div "mdl_product_infl_rank_master_pg - tbl_master_product_infl_monthly_dach_new2" at bounding box center [991, 509] width 510 height 43
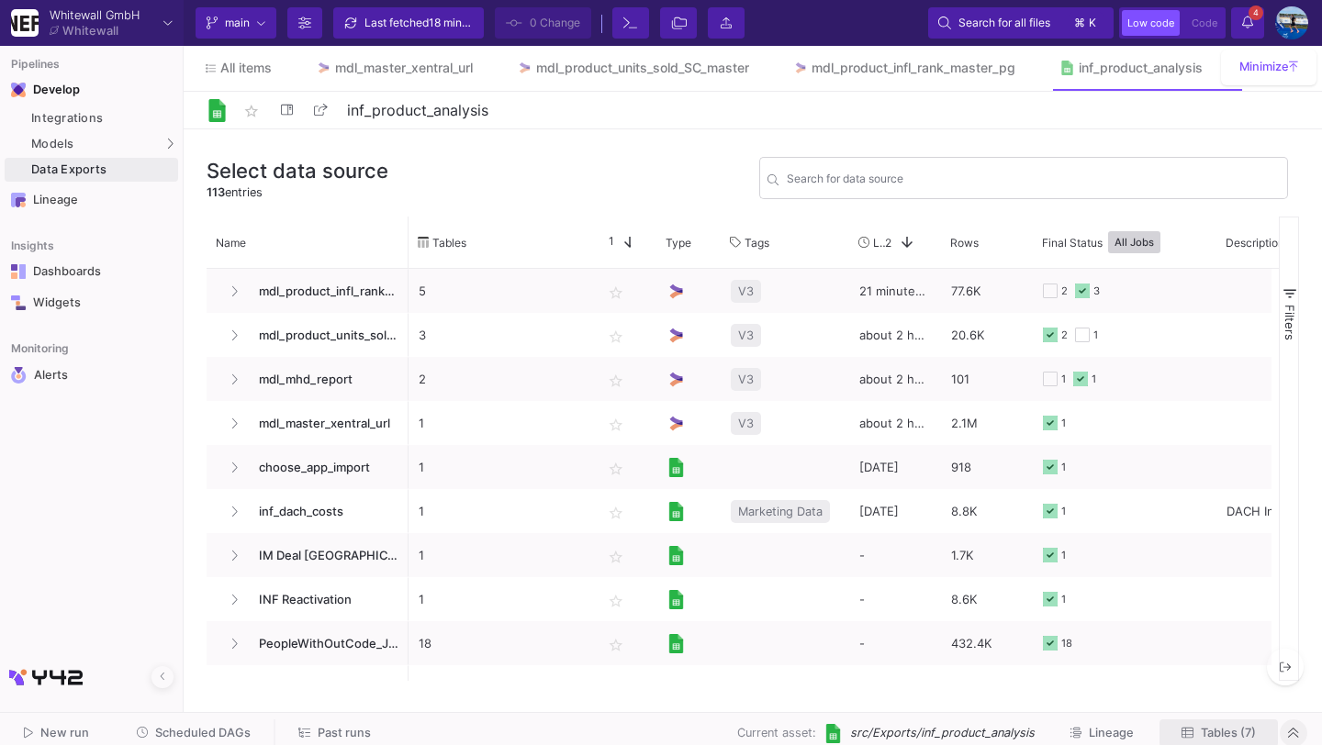
click at [1195, 728] on span "Tables (7)" at bounding box center [1218, 733] width 74 height 14
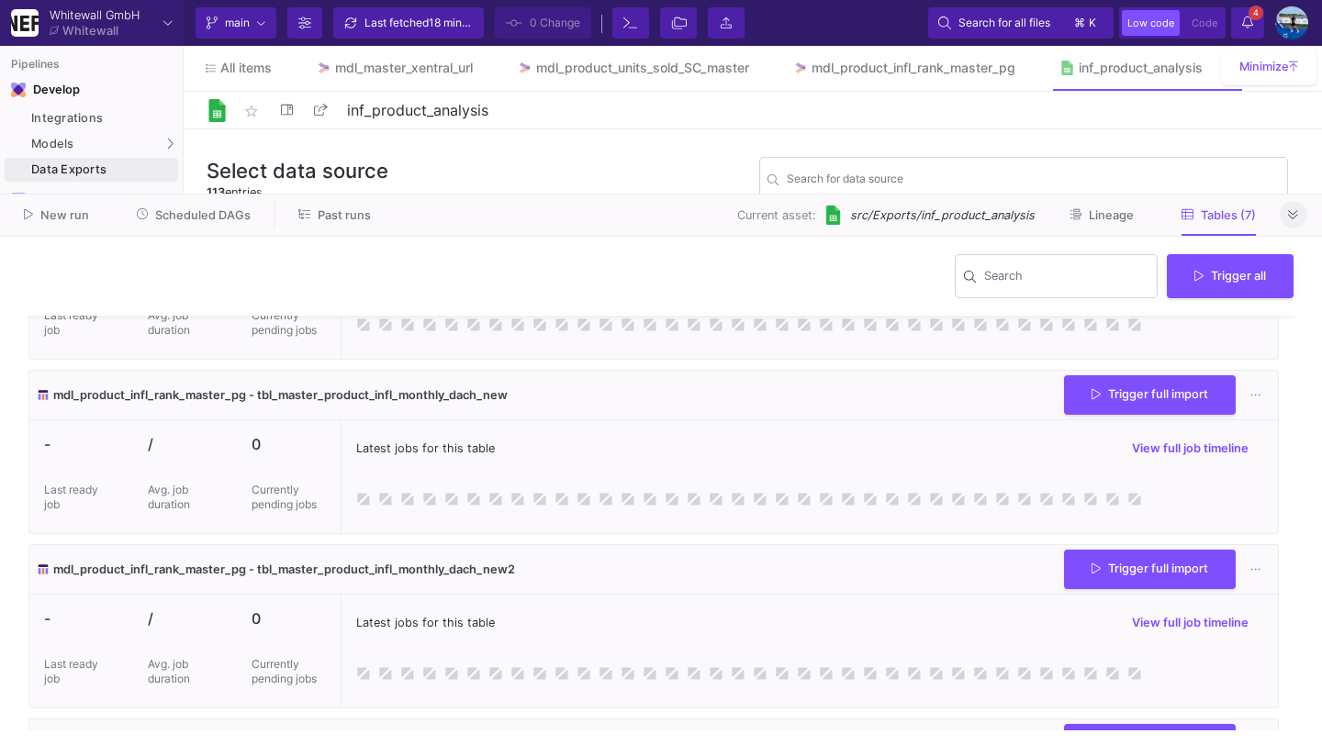
scroll to position [478, 0]
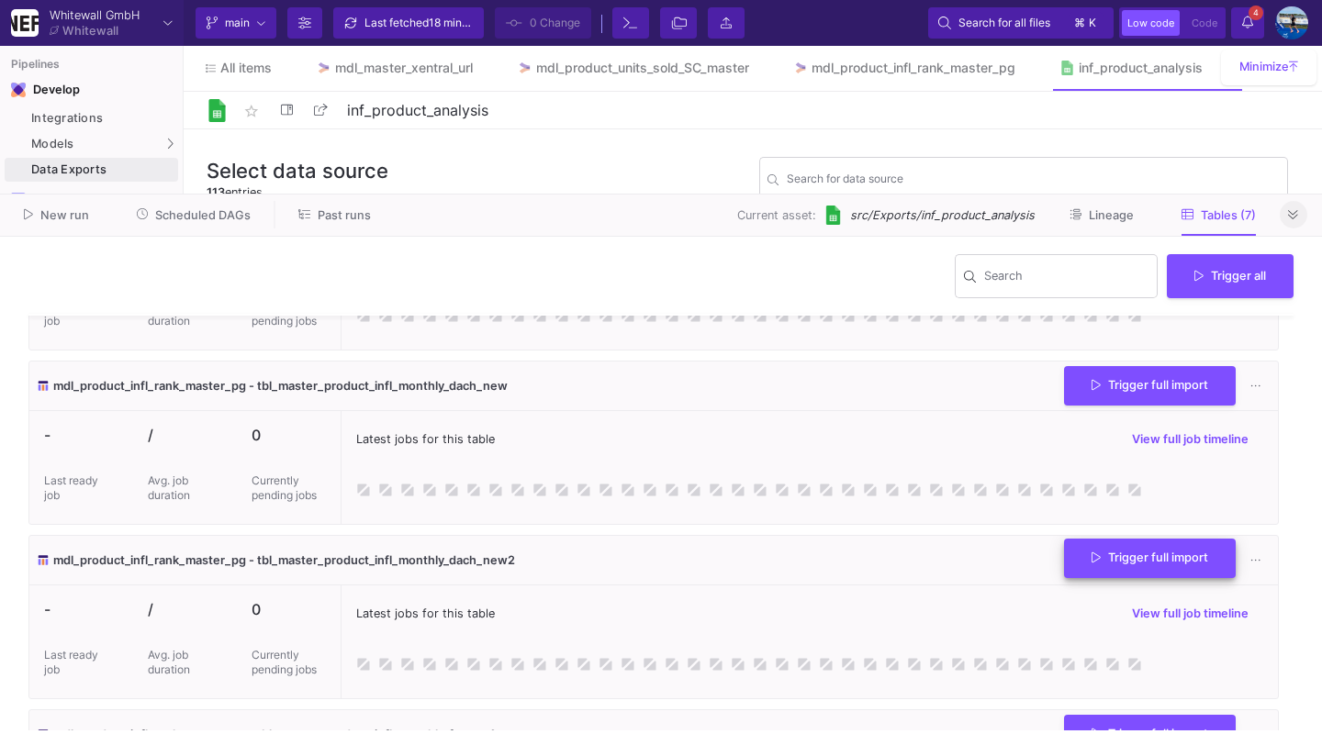
click at [1121, 561] on span "Trigger full import" at bounding box center [1150, 558] width 117 height 14
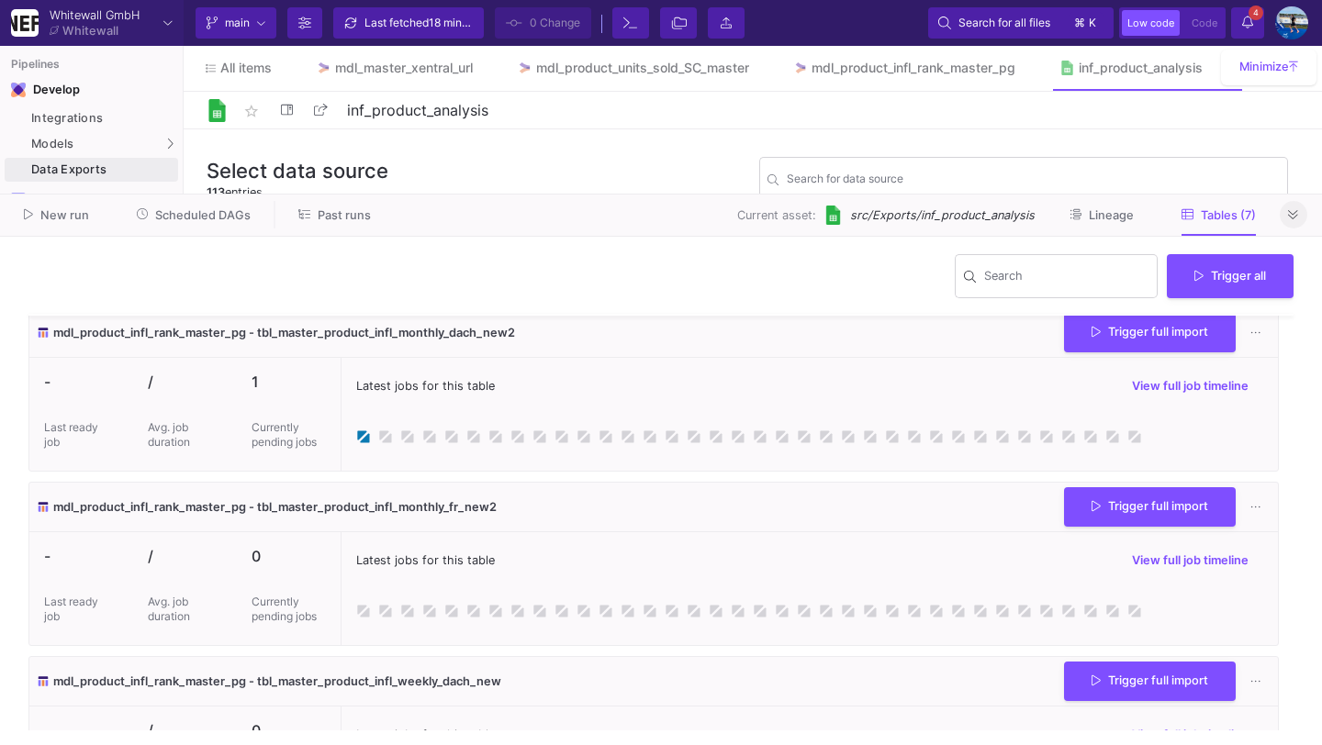
scroll to position [595, 0]
